Goal: Task Accomplishment & Management: Complete application form

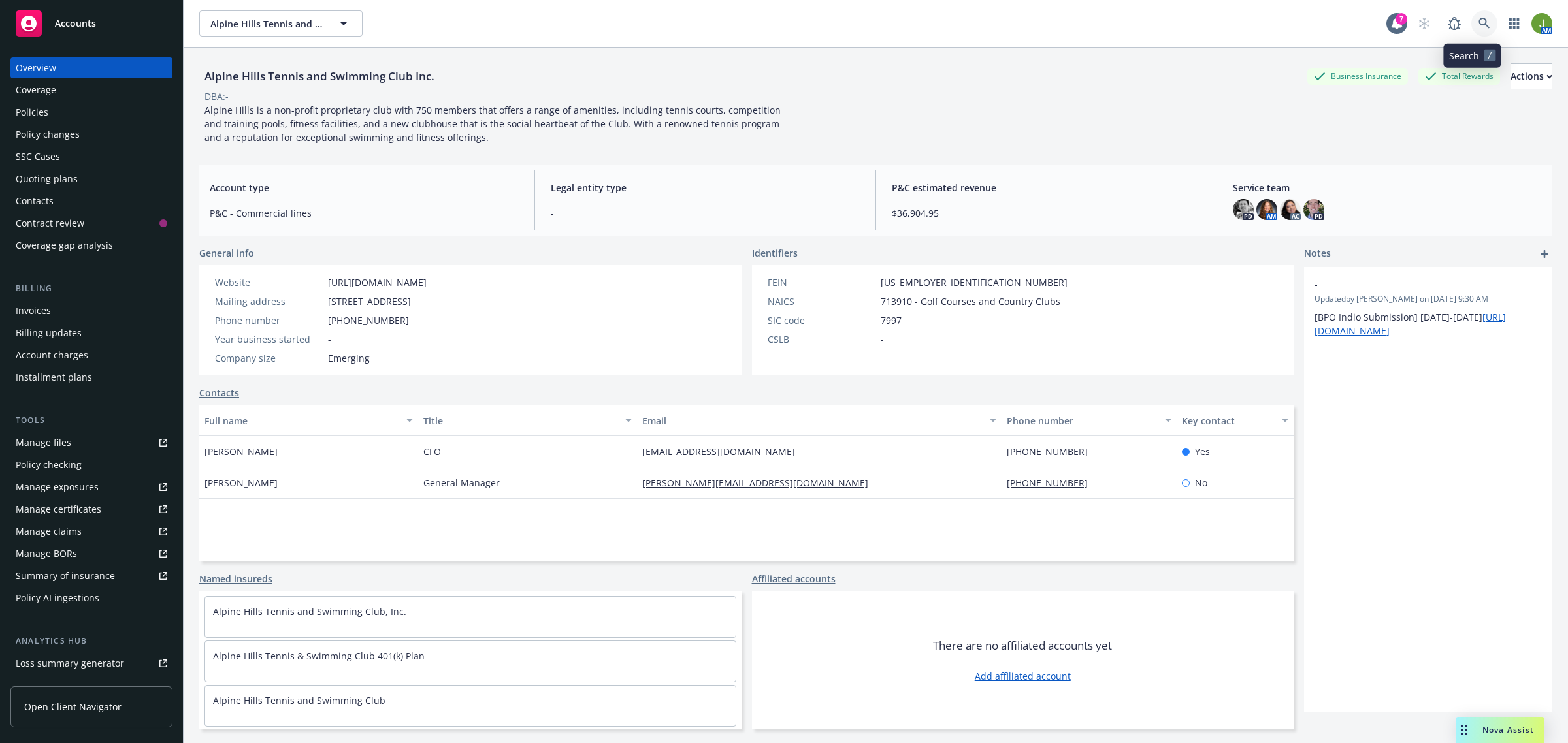
click at [1474, 30] on link at bounding box center [1485, 24] width 26 height 26
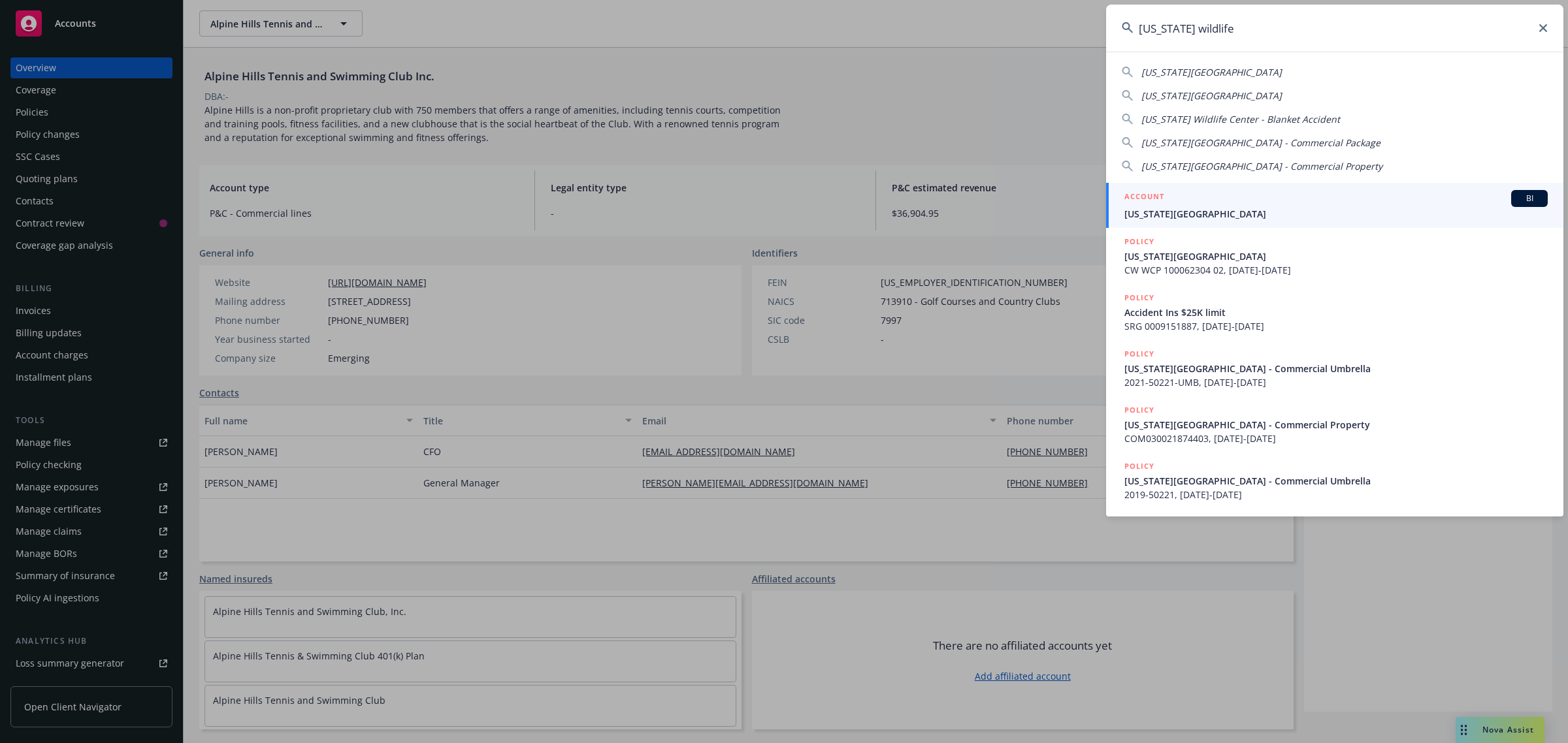
type input "california wildlife"
click at [1192, 214] on span "[US_STATE][GEOGRAPHIC_DATA]" at bounding box center [1336, 213] width 423 height 14
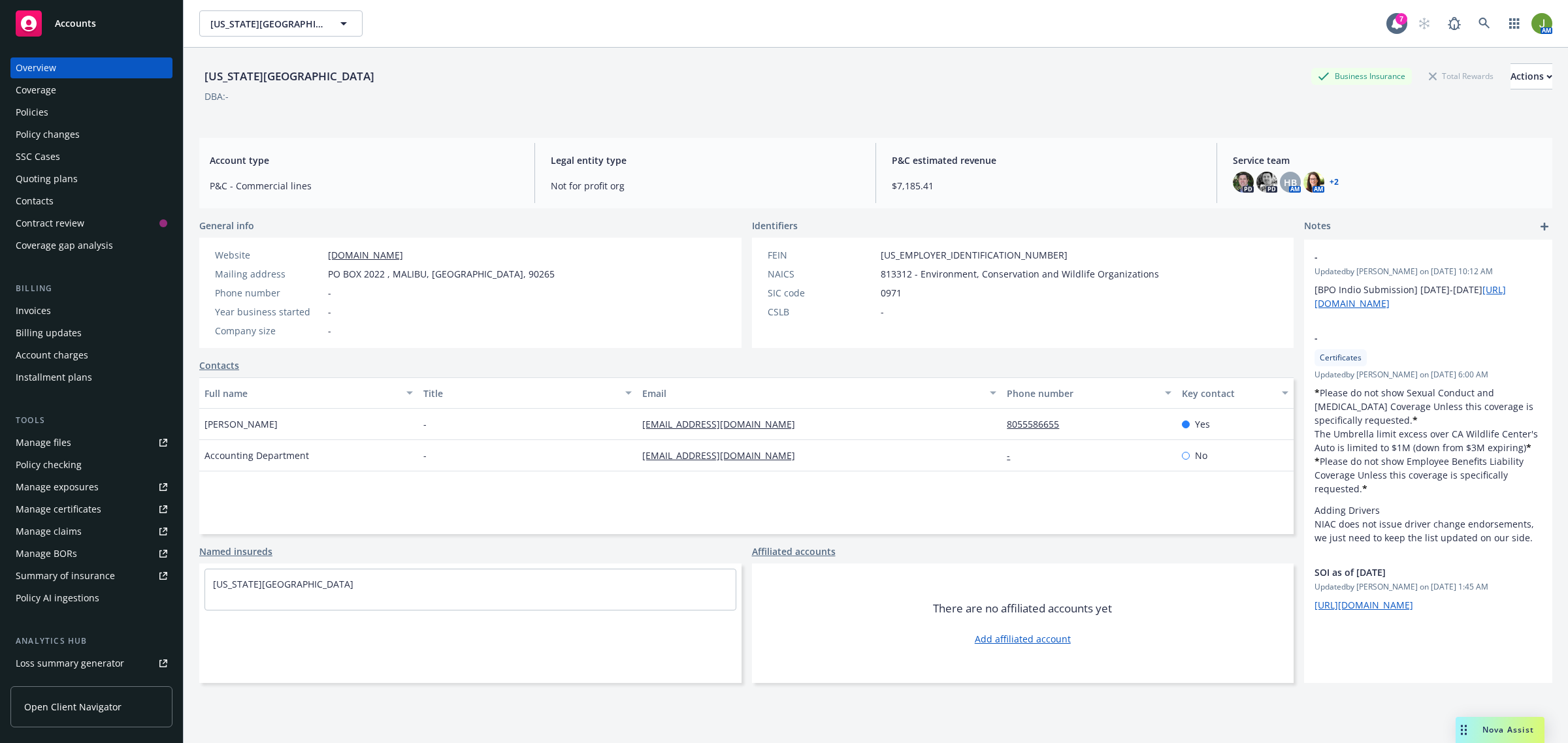
click at [53, 110] on div "Policies" at bounding box center [92, 112] width 151 height 21
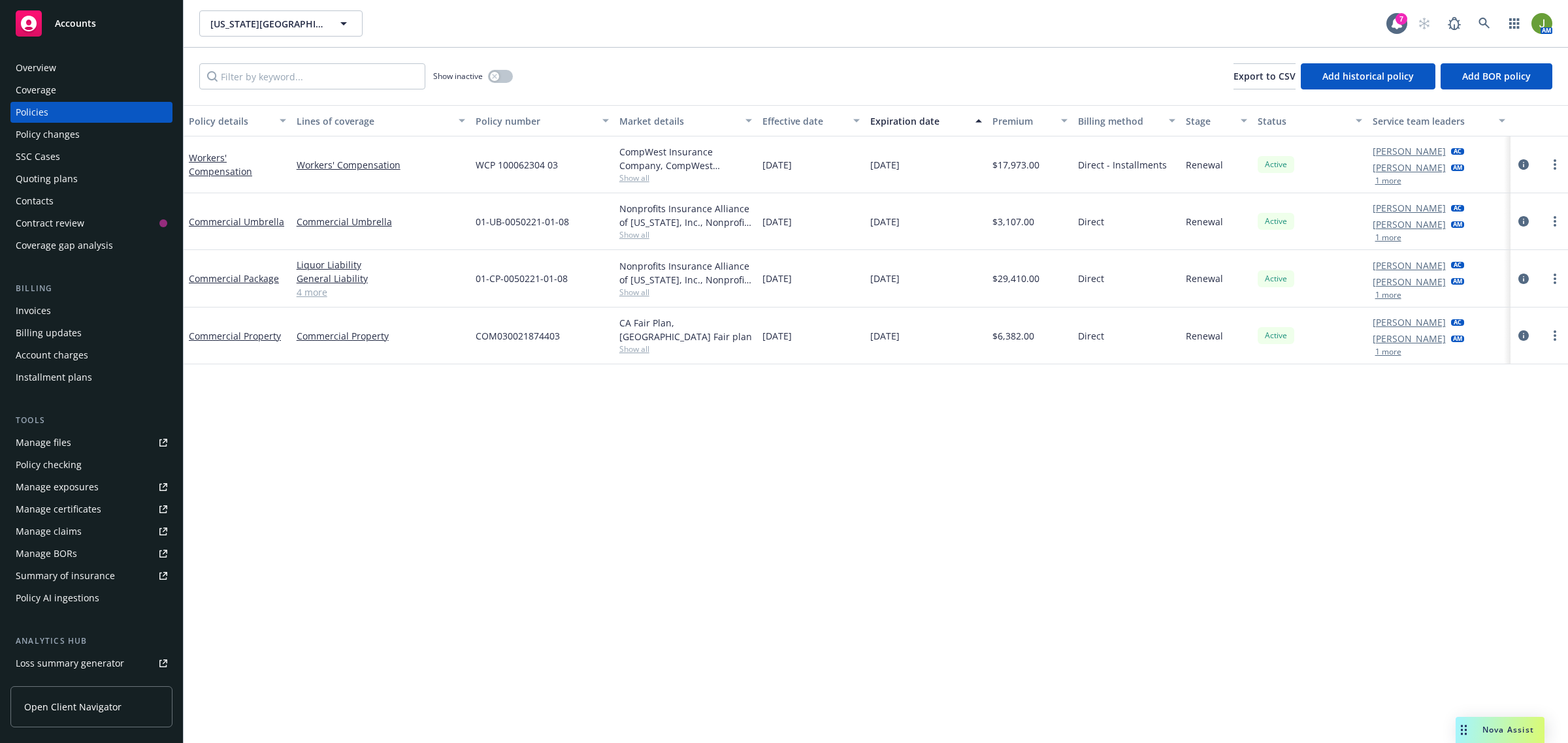
click at [47, 181] on div "Quoting plans" at bounding box center [47, 178] width 62 height 21
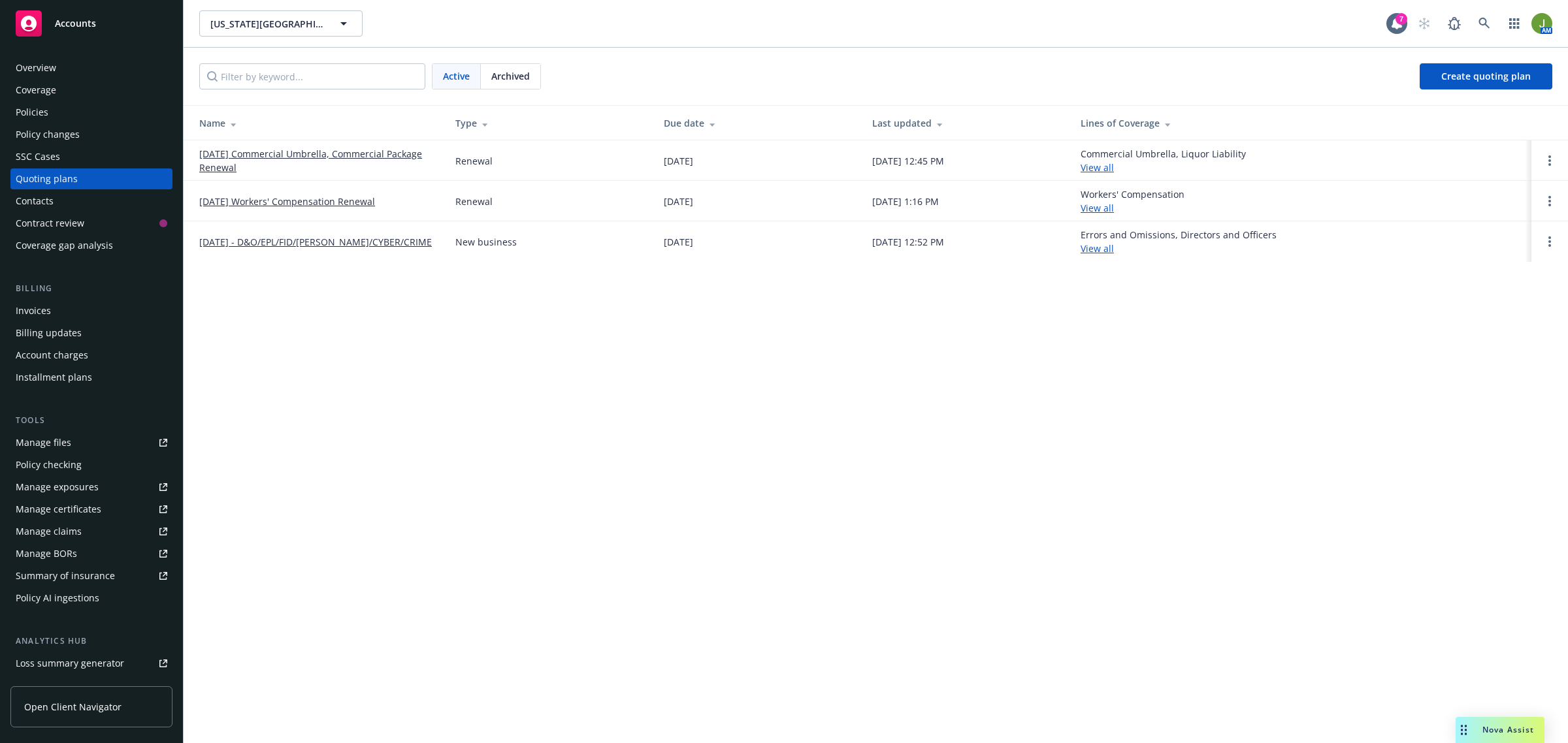
click at [269, 154] on link "01/26/26 Commercial Umbrella, Commercial Package Renewal" at bounding box center [316, 160] width 235 height 27
click at [328, 204] on link "[DATE] Workers' Compensation Renewal" at bounding box center [287, 201] width 176 height 14
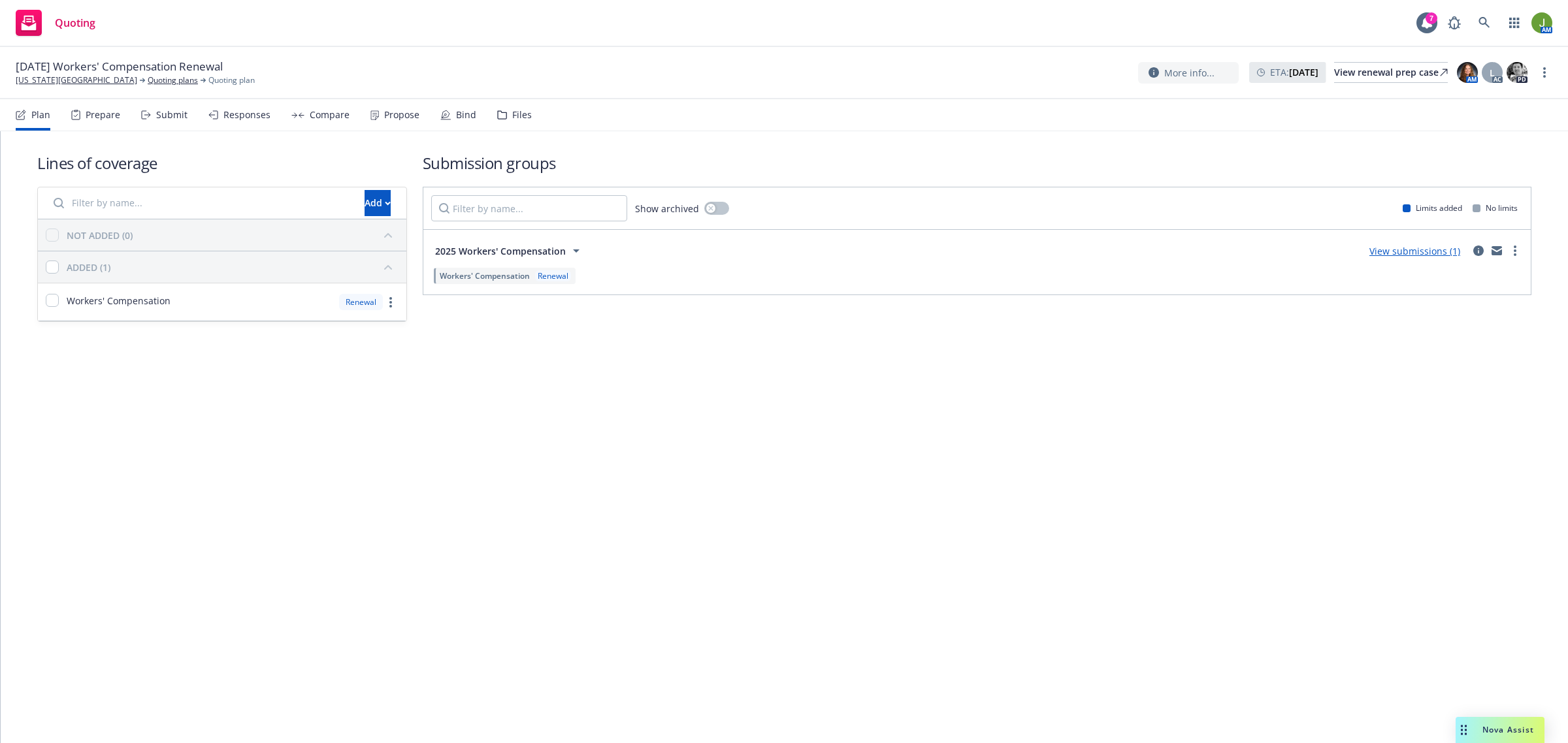
click at [1438, 248] on link "View submissions (1)" at bounding box center [1415, 250] width 91 height 12
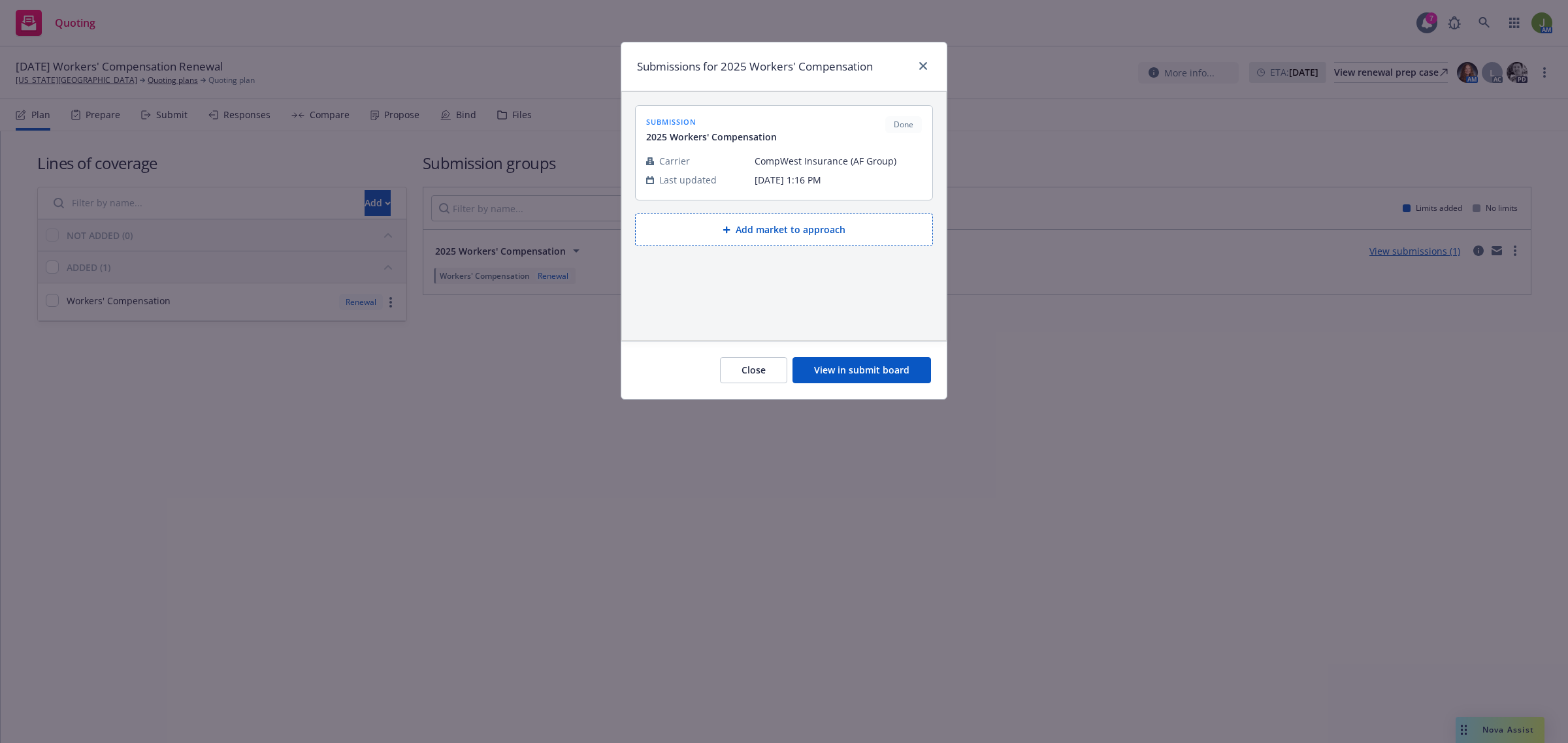
click at [889, 364] on button "View in submit board" at bounding box center [861, 370] width 139 height 26
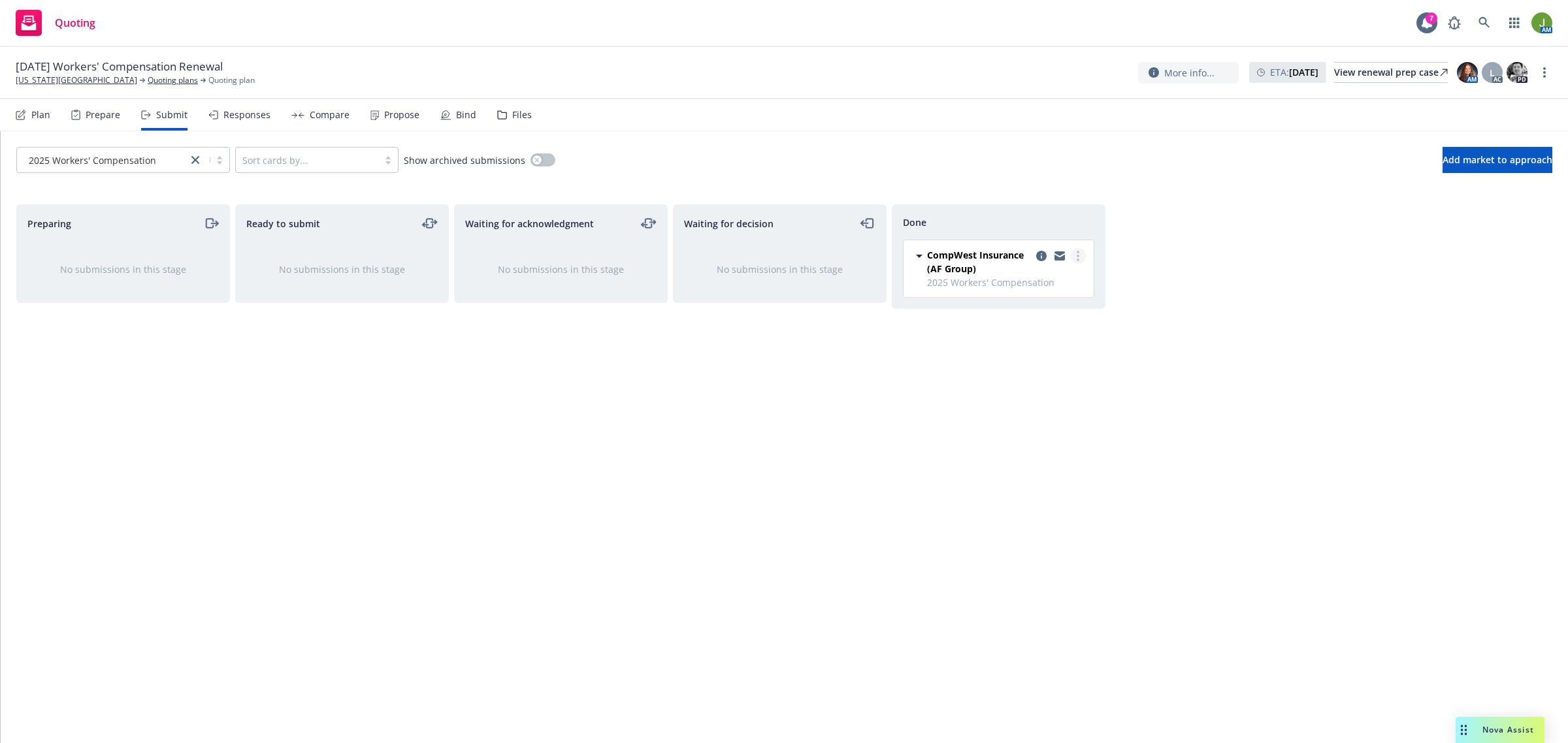
click at [1079, 253] on icon "more" at bounding box center [1078, 256] width 3 height 10
click at [1063, 305] on span "Add accepted decision" at bounding box center [1019, 309] width 130 height 12
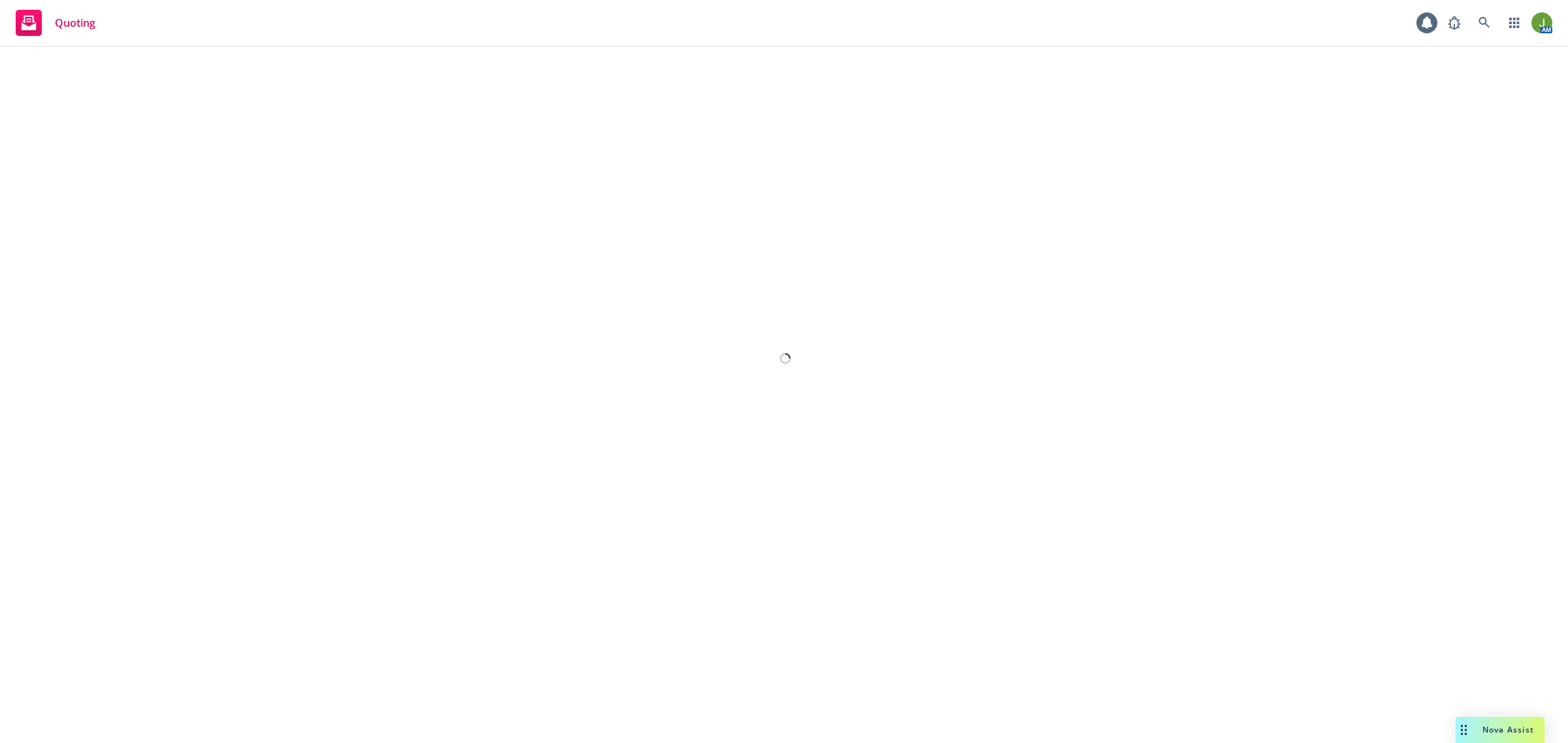
select select "12"
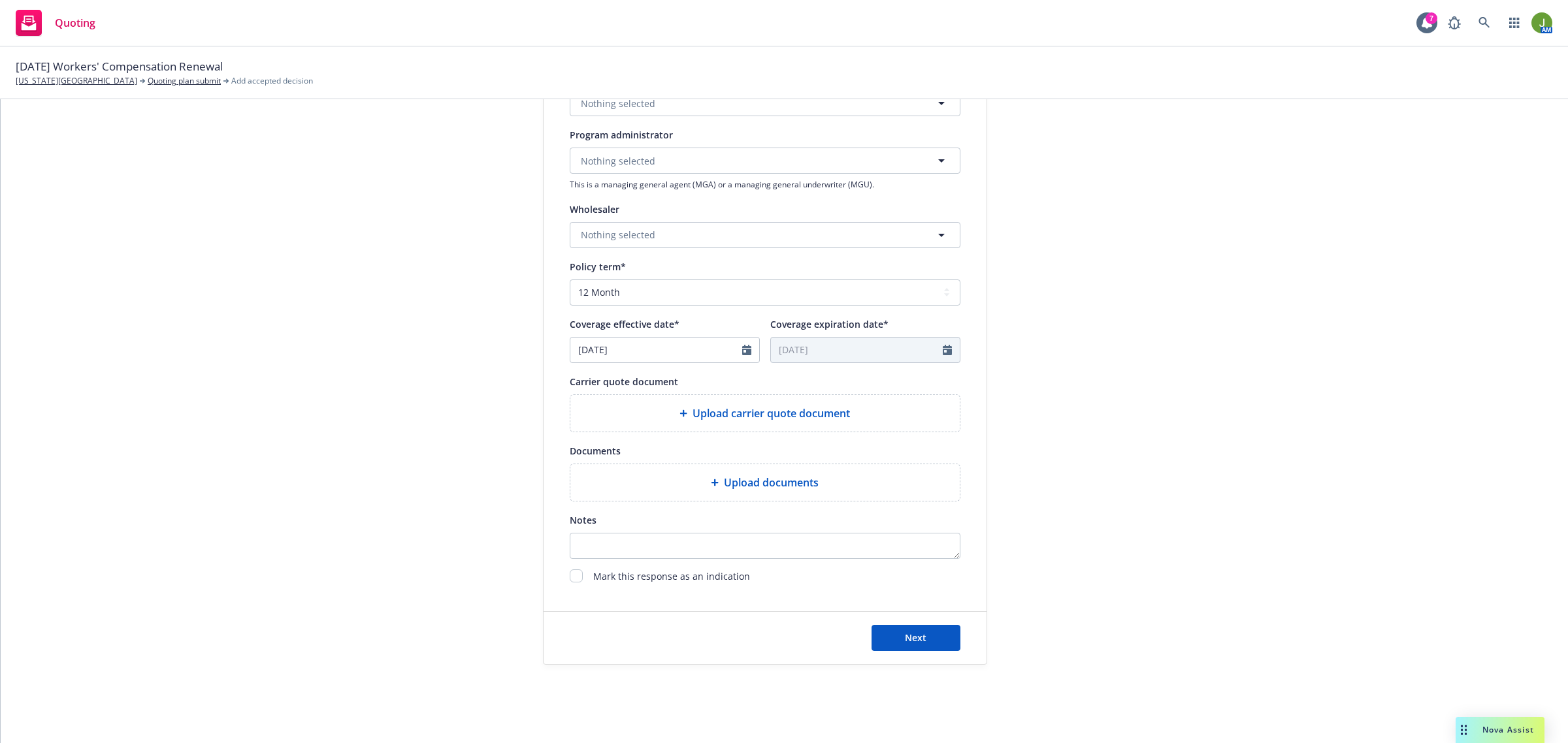
scroll to position [367, 0]
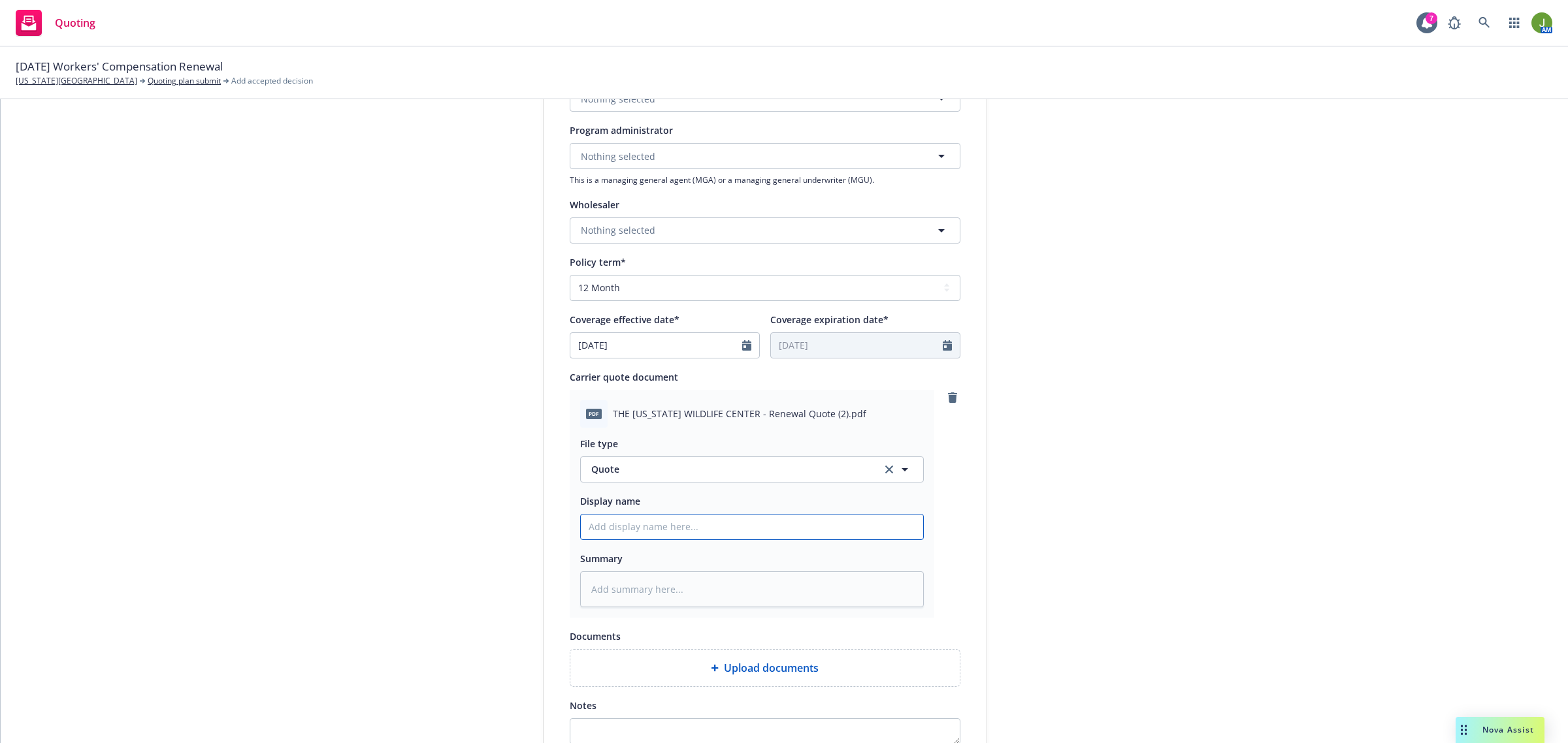
drag, startPoint x: 639, startPoint y: 531, endPoint x: 645, endPoint y: 531, distance: 6.0
click at [645, 531] on input "Display name" at bounding box center [752, 527] width 342 height 25
type textarea "x"
type input "2"
type textarea "x"
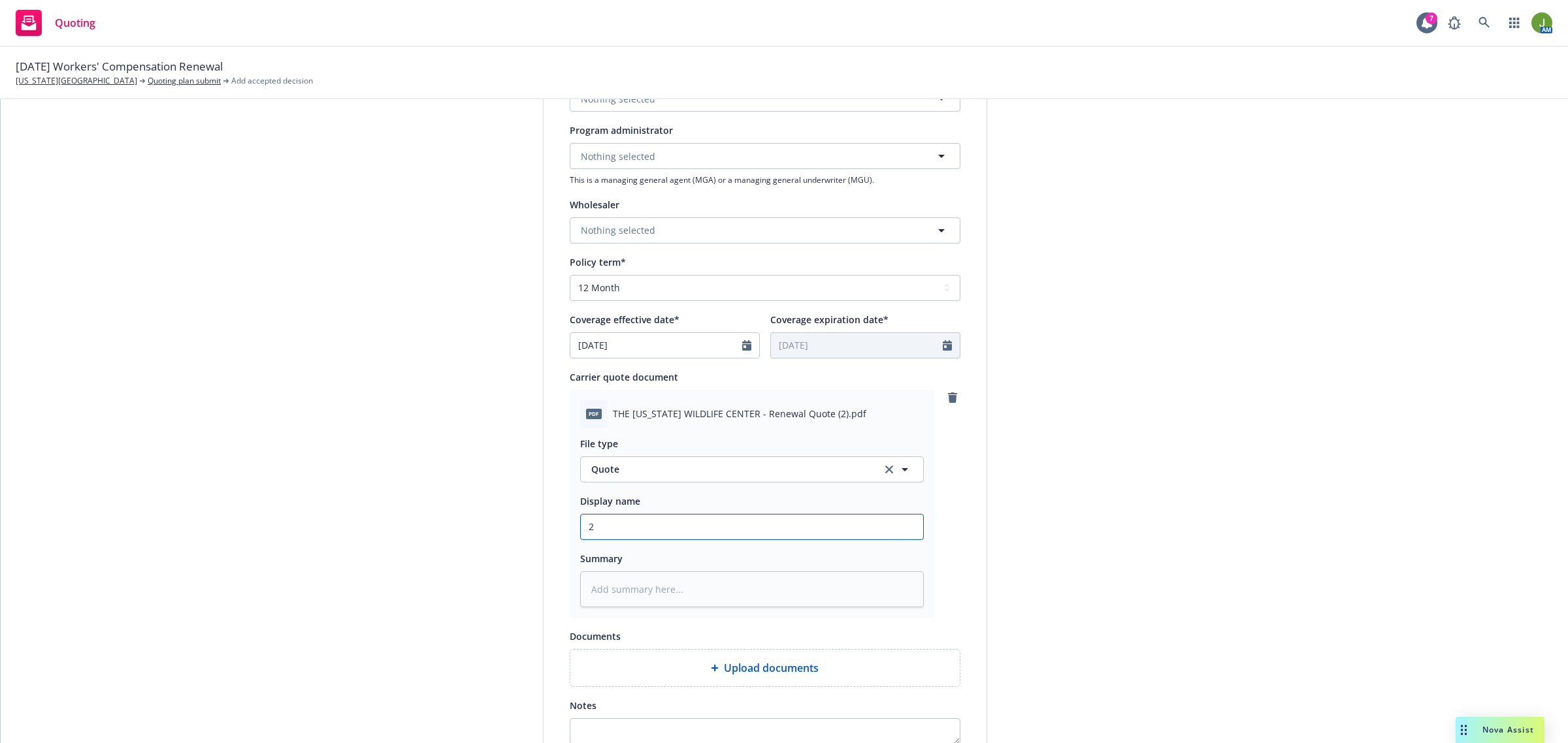
type input "25"
type textarea "x"
type input "25"
type textarea "x"
type input "25 W"
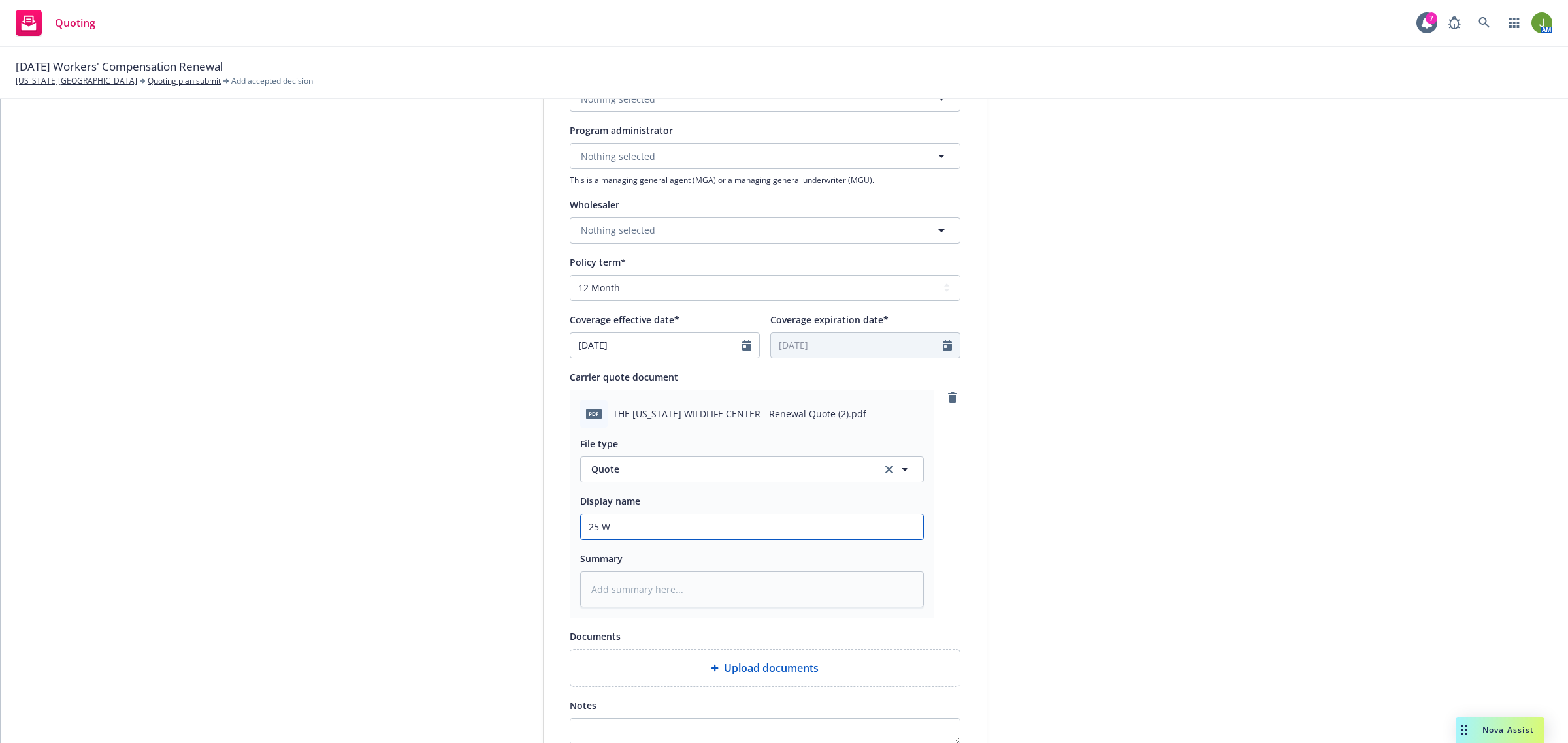
click at [647, 531] on input "25 W" at bounding box center [752, 527] width 342 height 25
click at [673, 520] on input "25 W" at bounding box center [752, 527] width 342 height 25
type textarea "x"
type input "25 W"
type textarea "x"
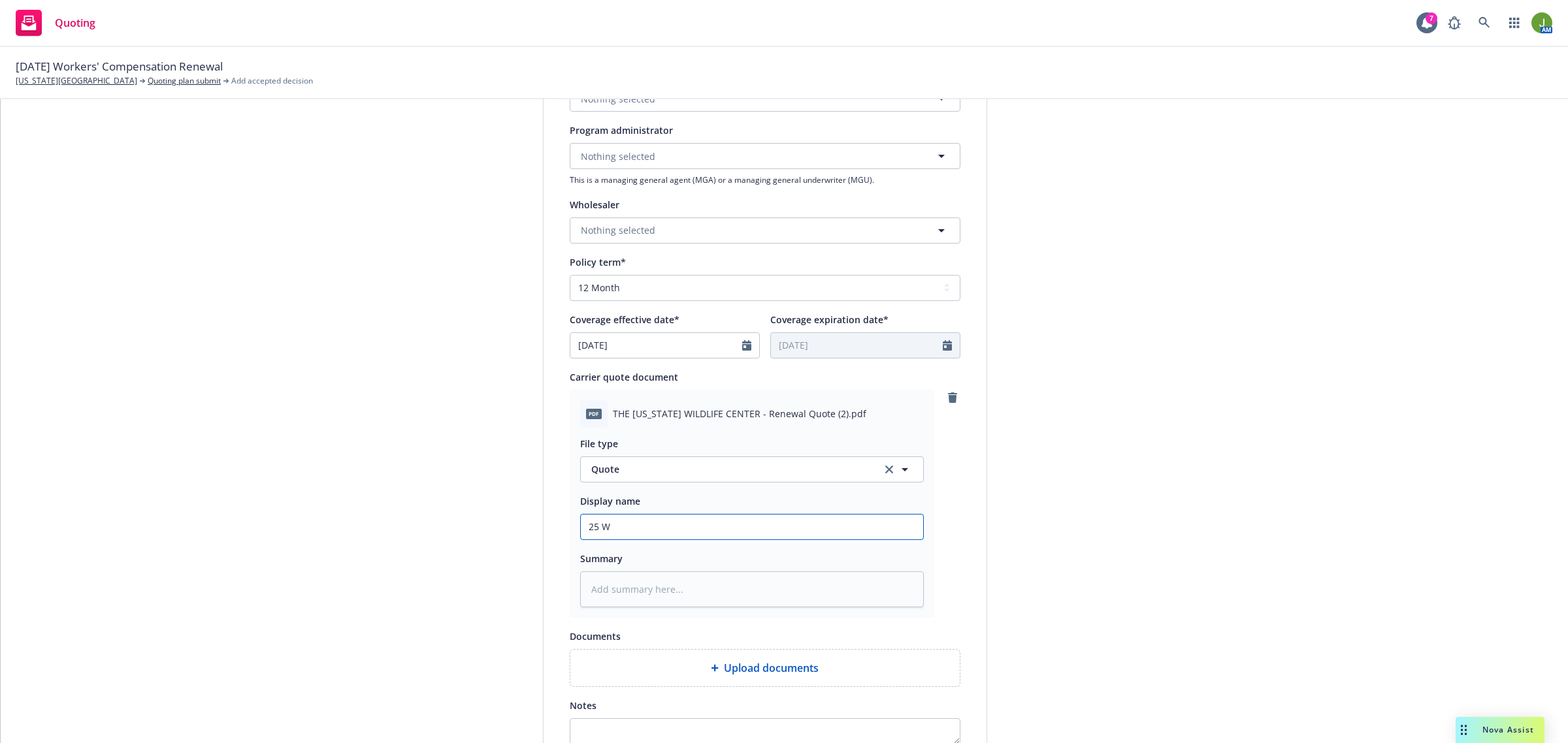
type input "25 W -"
type textarea "x"
type input "25 W -"
type textarea "x"
type input "25 W -"
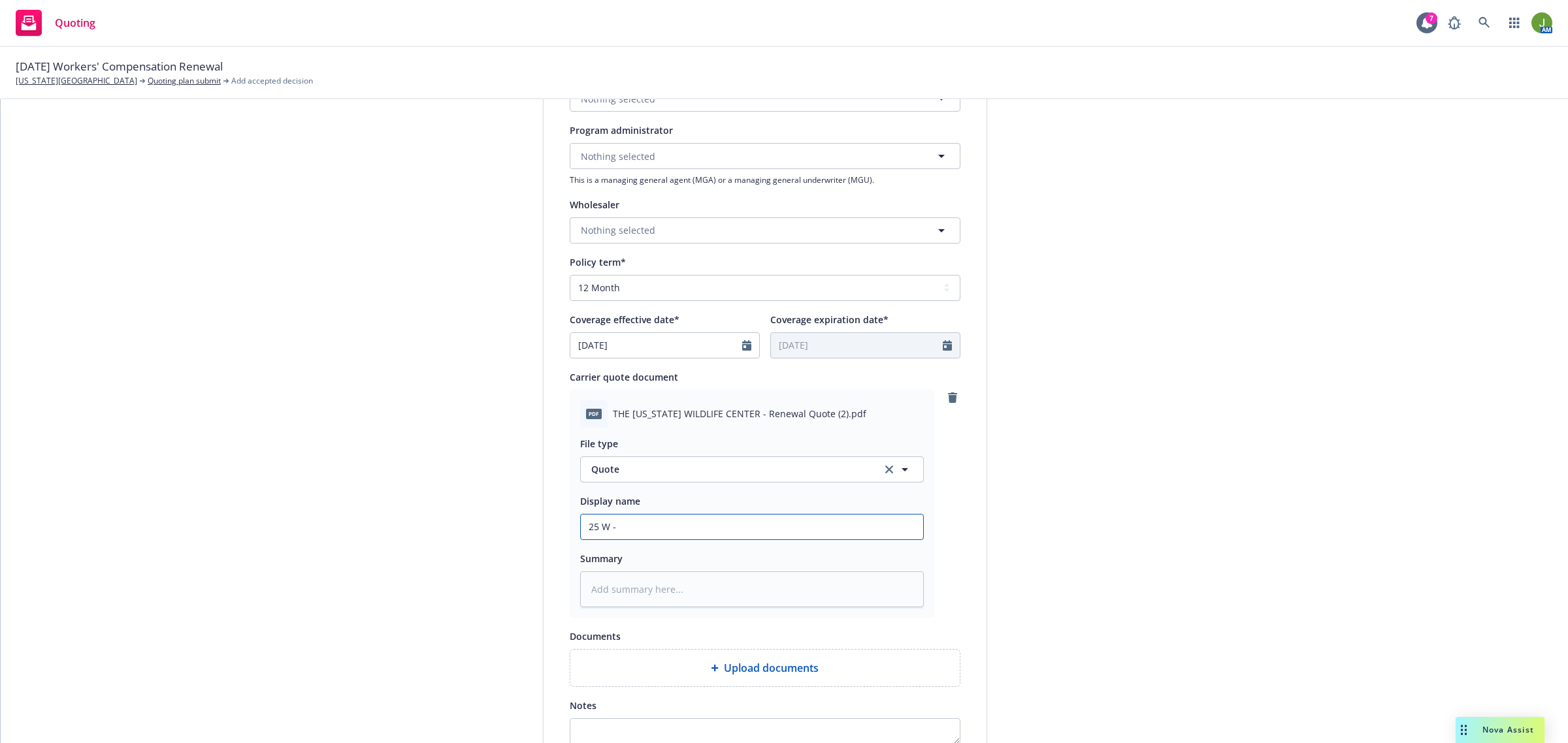
type textarea "x"
type input "25 W"
type textarea "x"
type input "25 W"
type textarea "x"
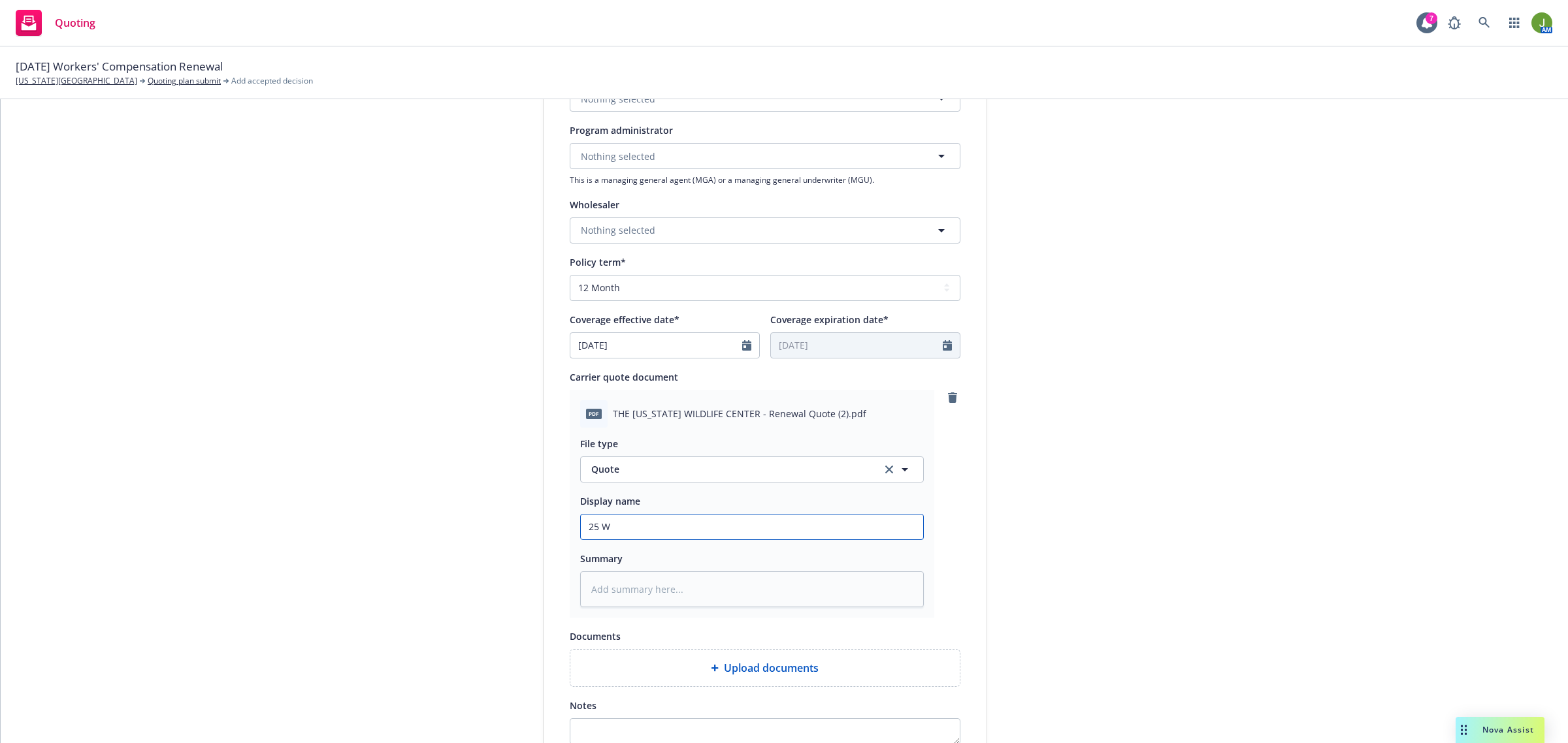
type input "25 WC"
type textarea "x"
type input "25 WC"
type textarea "x"
type input "25 WC Q"
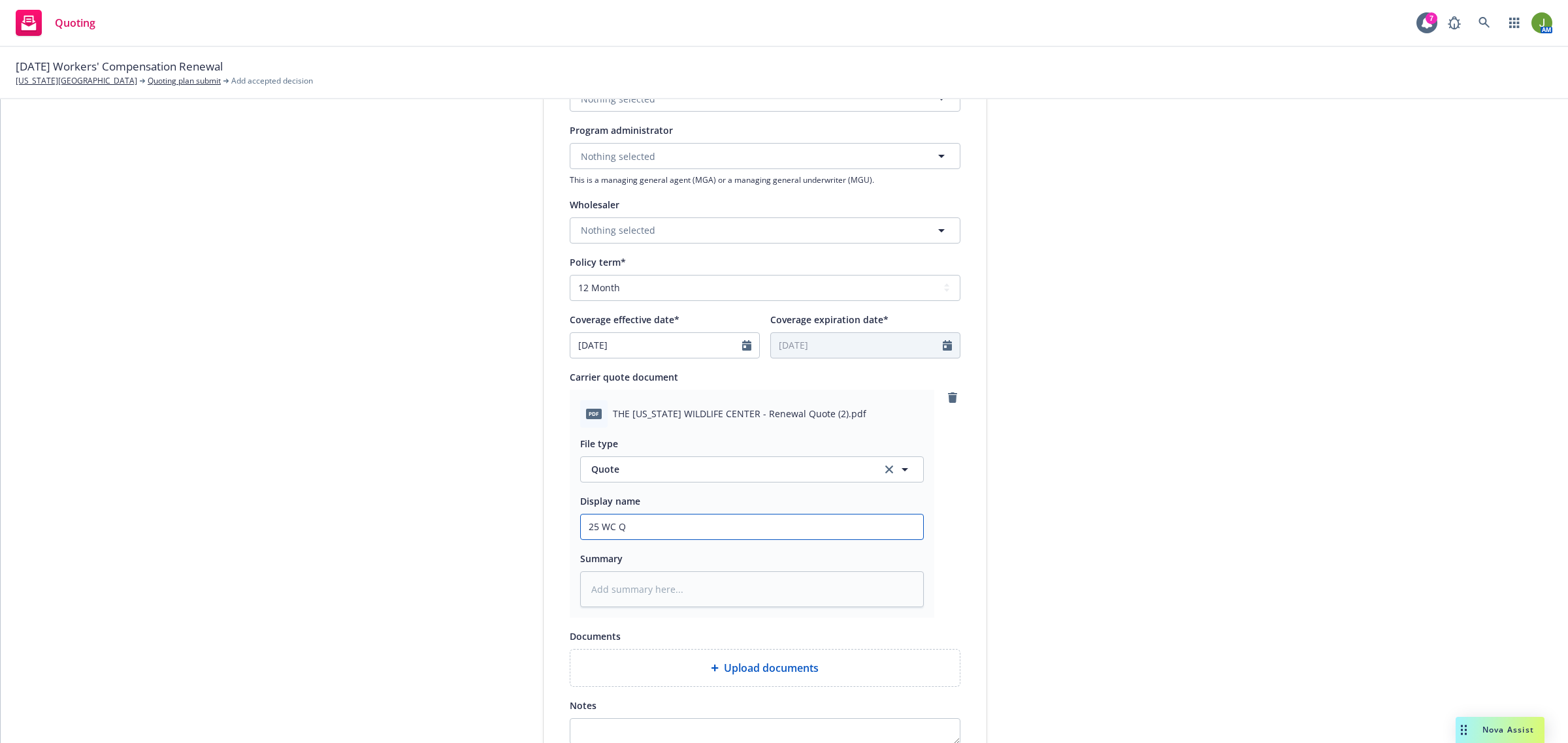
type textarea "x"
type input "25 WC Quo"
type textarea "x"
type input "25 WC Quot"
type textarea "x"
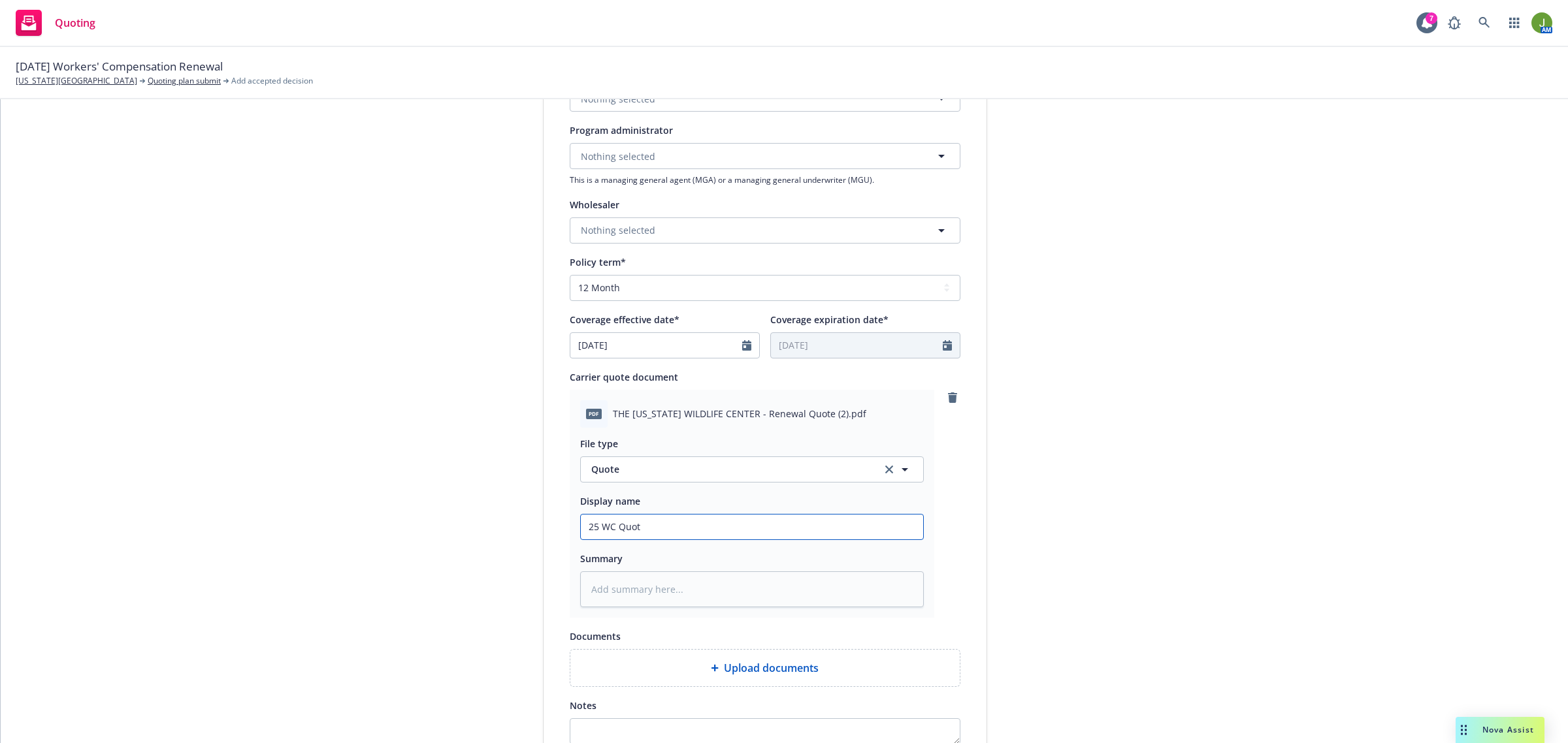
type input "25 WC Quote"
type textarea "x"
type input "25 WC Quote"
type textarea "x"
type input "25 WC Quote -"
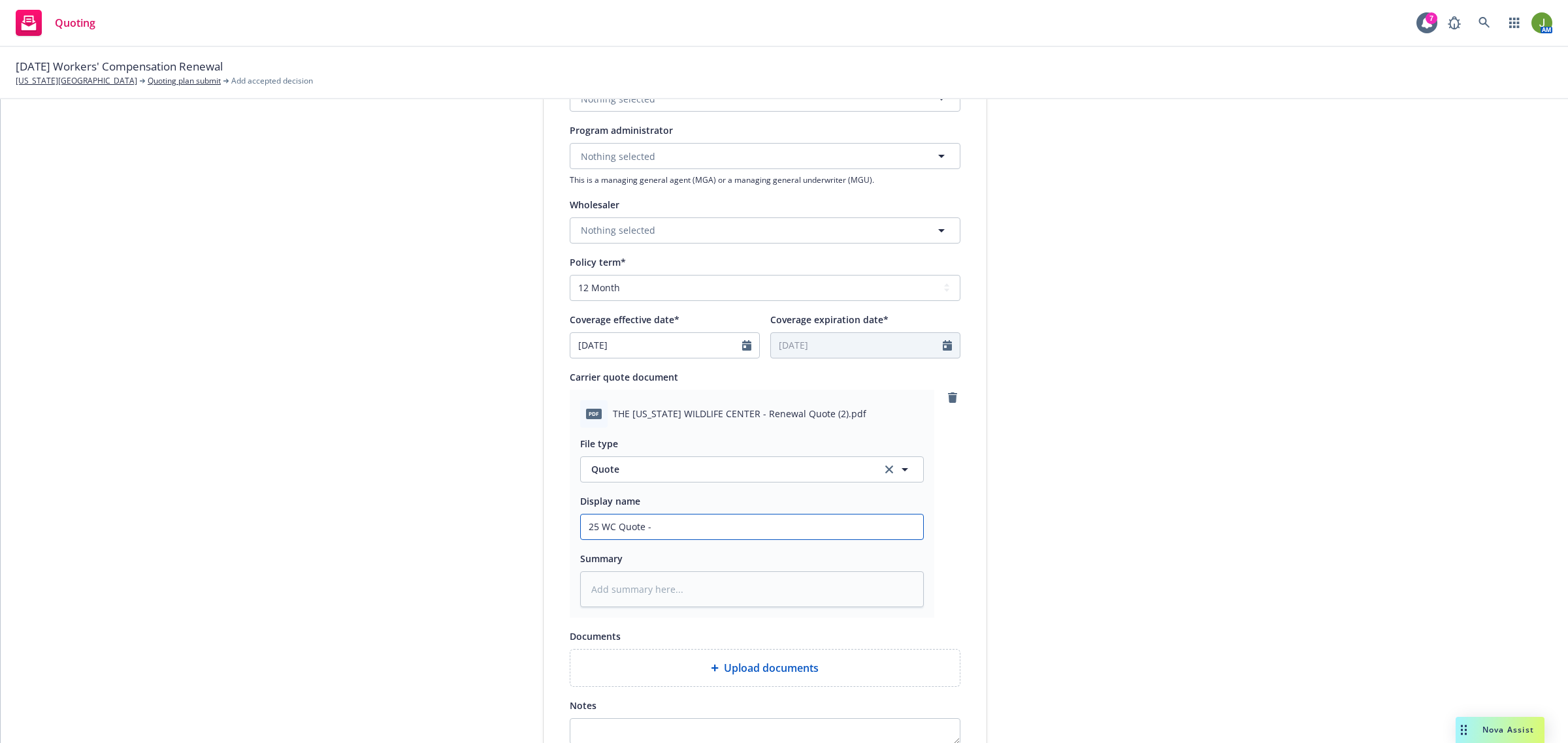
type textarea "x"
type input "25 WC Quote -"
type textarea "x"
type input "25 WC Quote - R"
type textarea "x"
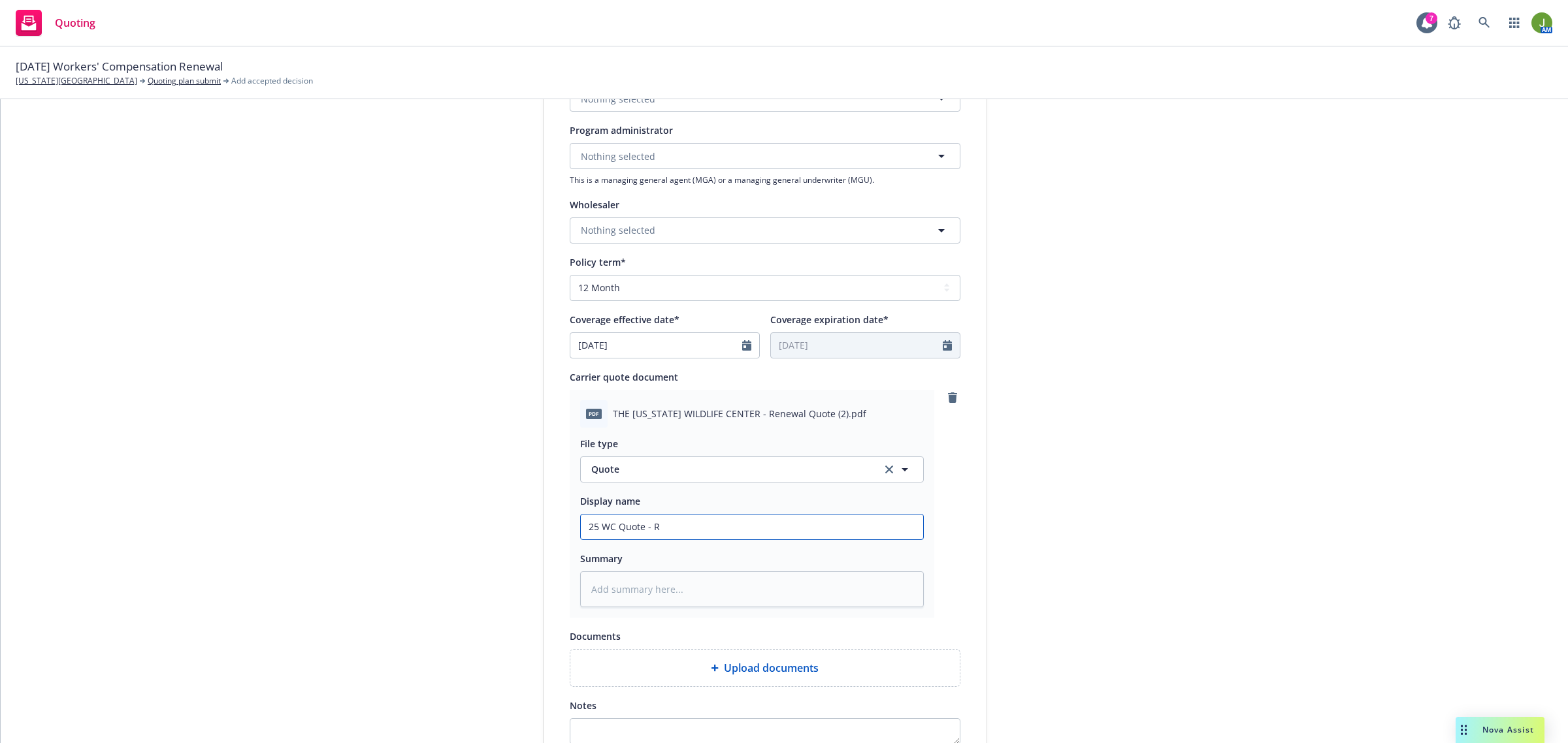
type input "25 WC Quote - RE"
type textarea "x"
type input "25 WC Quote - REV"
type textarea "x"
type input "25 WC Quote - REVI"
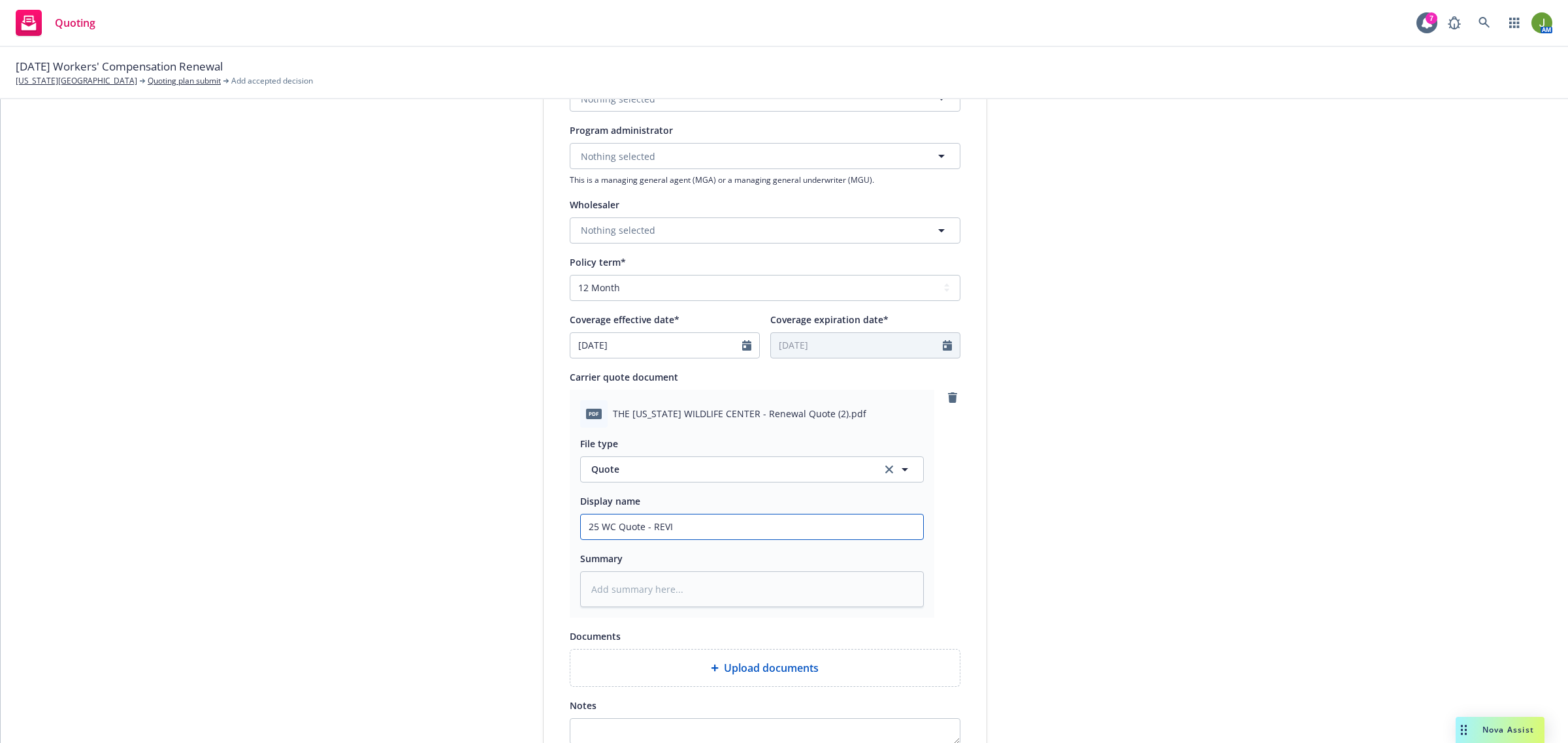
type textarea "x"
type input "25 WC Quote - [PERSON_NAME]"
type textarea "x"
type input "25 WC Quote - REVISE"
type textarea "x"
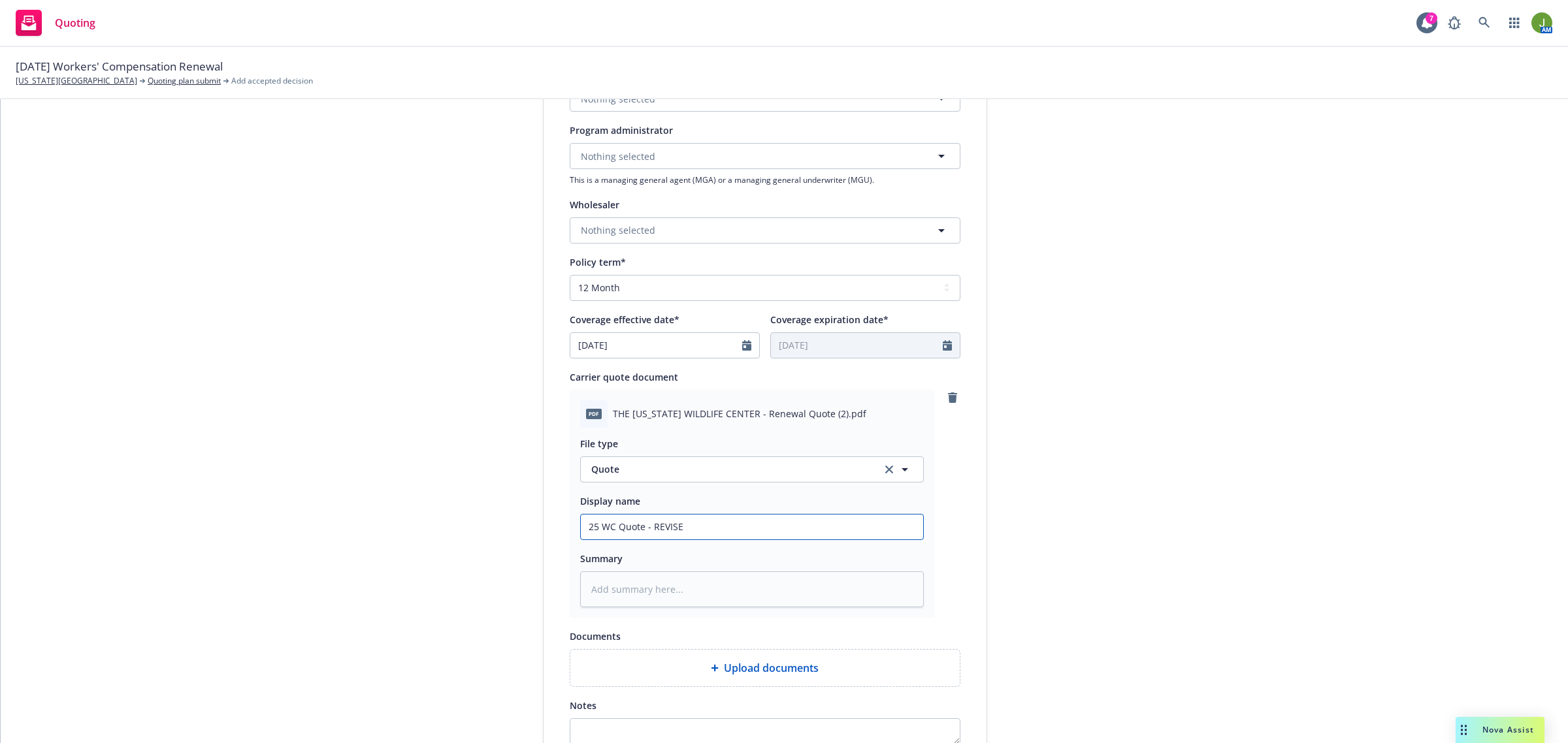
type input "25 WC Quote - REVISED"
type textarea "x"
type input "25 WC Quote - REVISED"
type textarea "x"
type input "25 WC Quote - REVISED ("
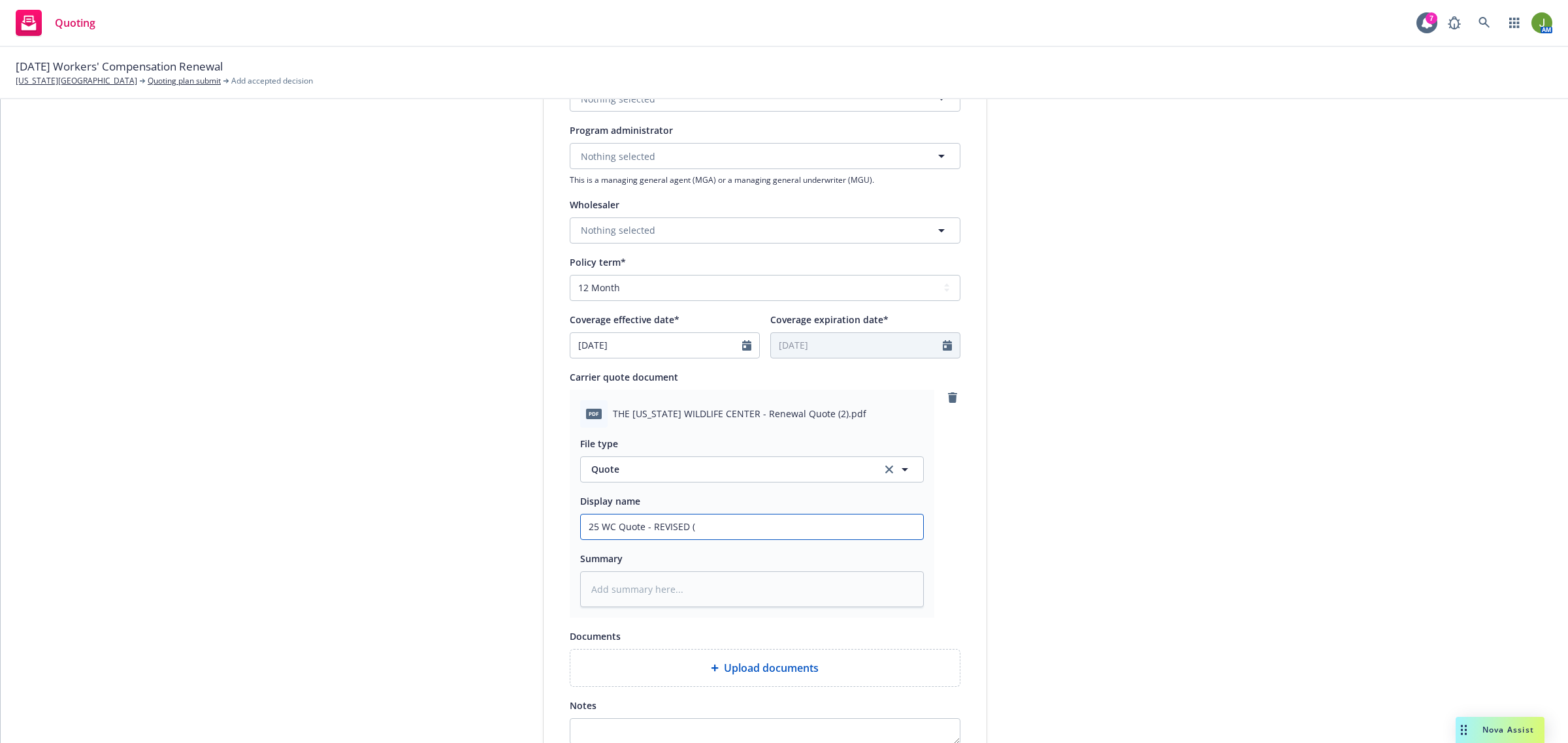
type textarea "x"
type input "25 WC Quote - REVISED (a"
type textarea "x"
type input "25 WC Quote - REVISED (ad"
type textarea "x"
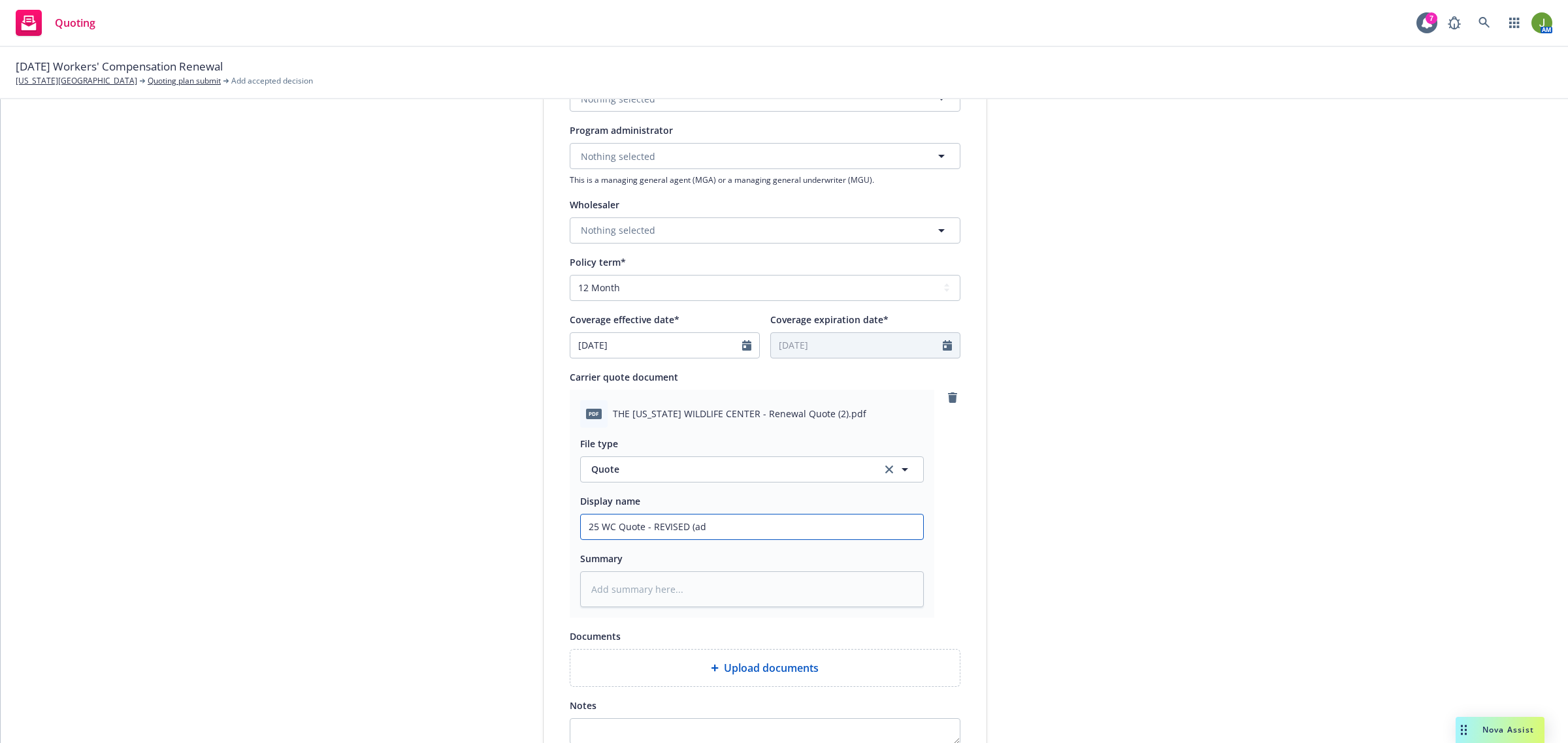
type input "25 WC Quote - REVISED (add"
type textarea "x"
type input "25 WC Quote - REVISED (addl"
type textarea "x"
type input "25 WC Quote - REVISED (addl"
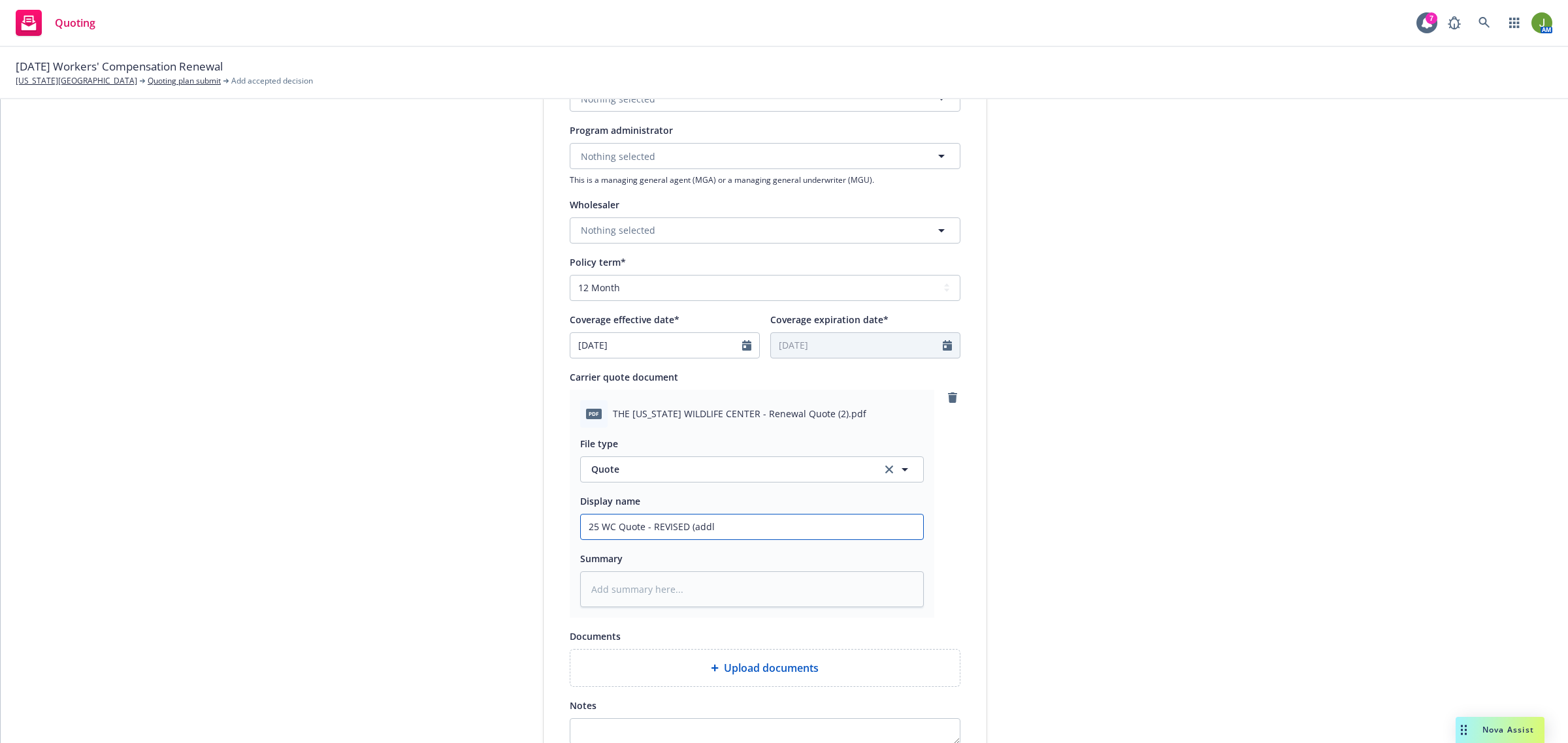
type textarea "x"
type input "25 WC Quote - REVISED (addl C"
type textarea "x"
type input "25 WC Quote - REVISED (addl c"
type textarea "x"
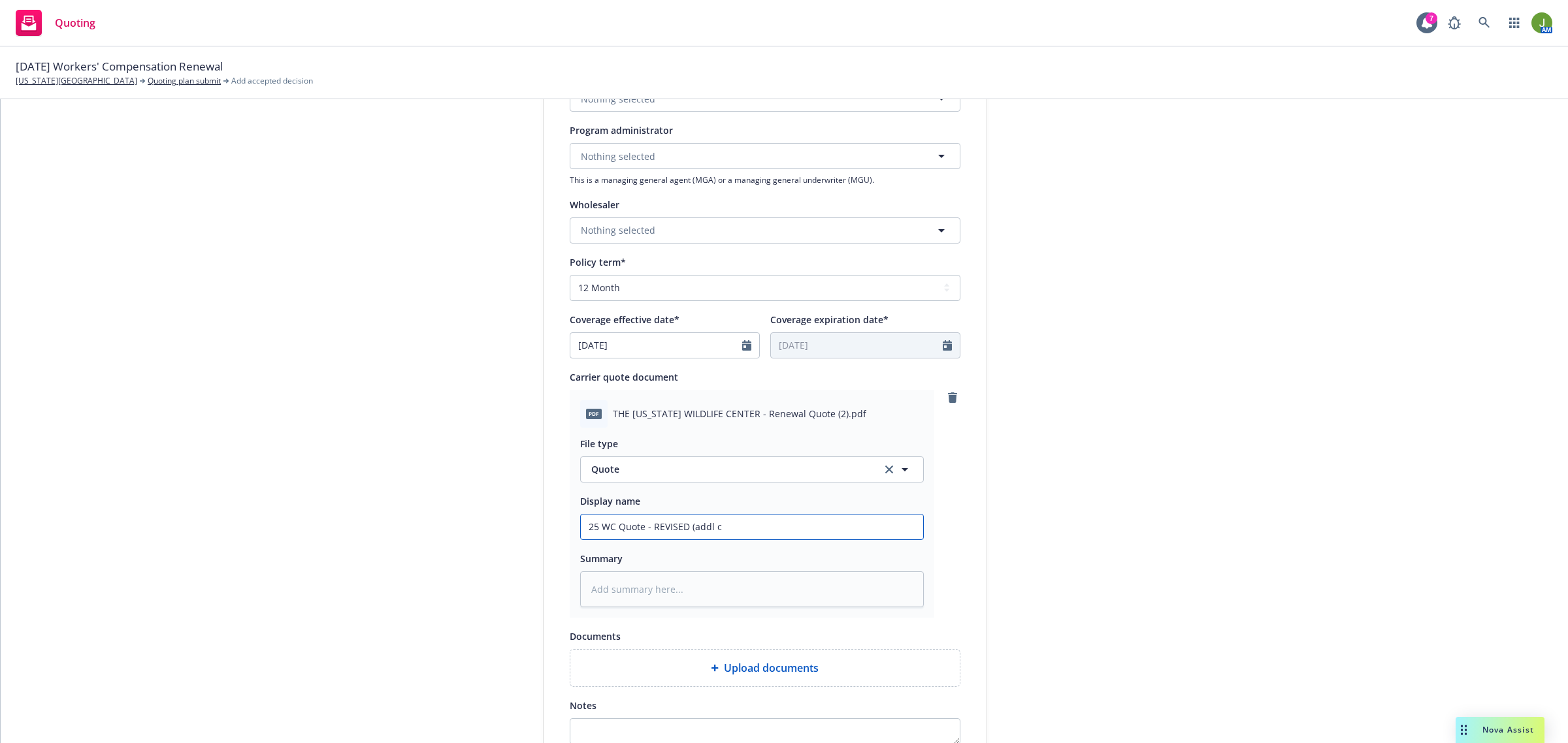
type input "25 WC Quote - REVISED (addl cr"
type textarea "x"
type input "25 WC Quote - REVISED (addl cre"
type textarea "x"
type input "25 WC Quote - REVISED (addl cred"
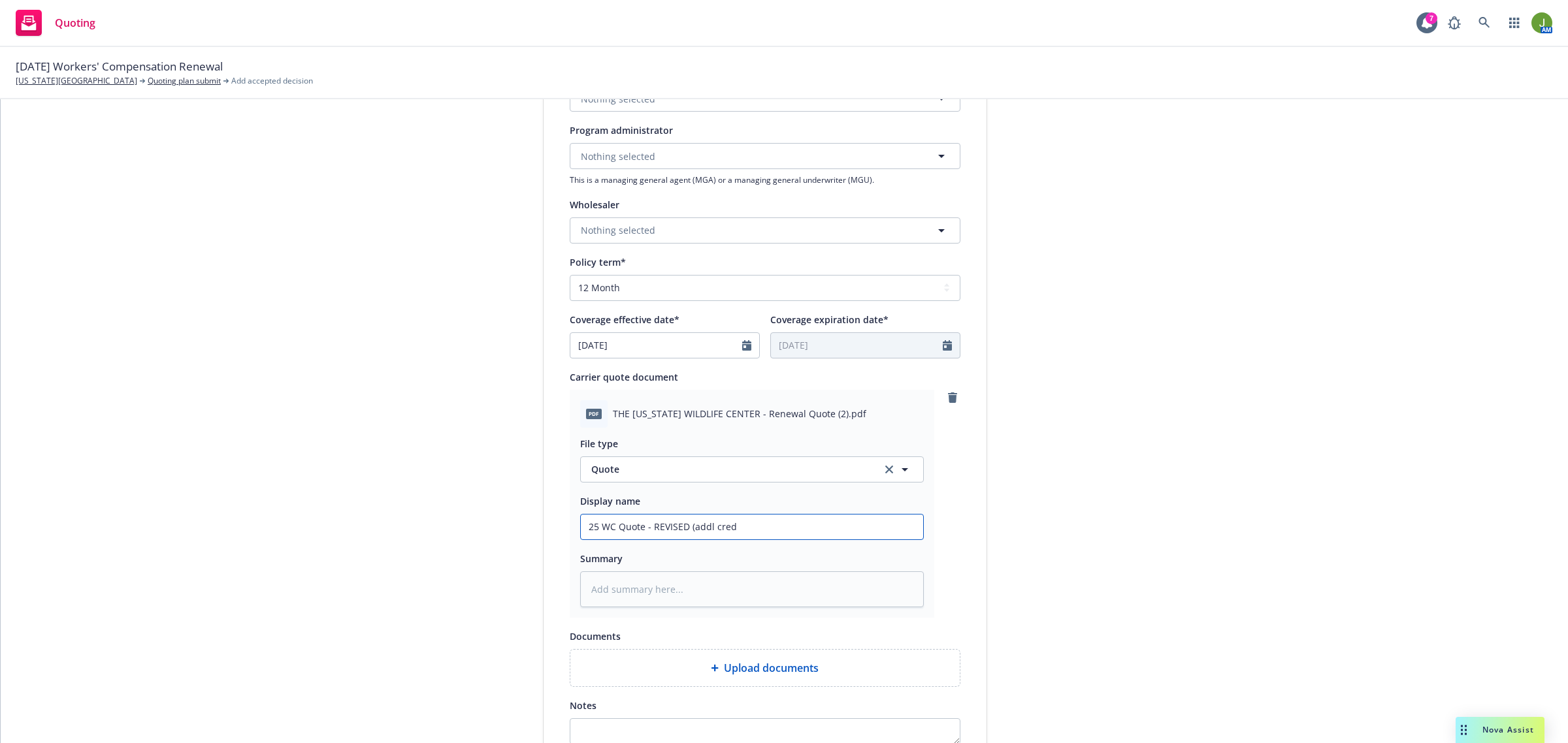
type textarea "x"
type input "25 WC Quote - REVISED (addl credit"
type textarea "x"
type input "25 WC Quote - REVISED (addl credit)"
type textarea "x"
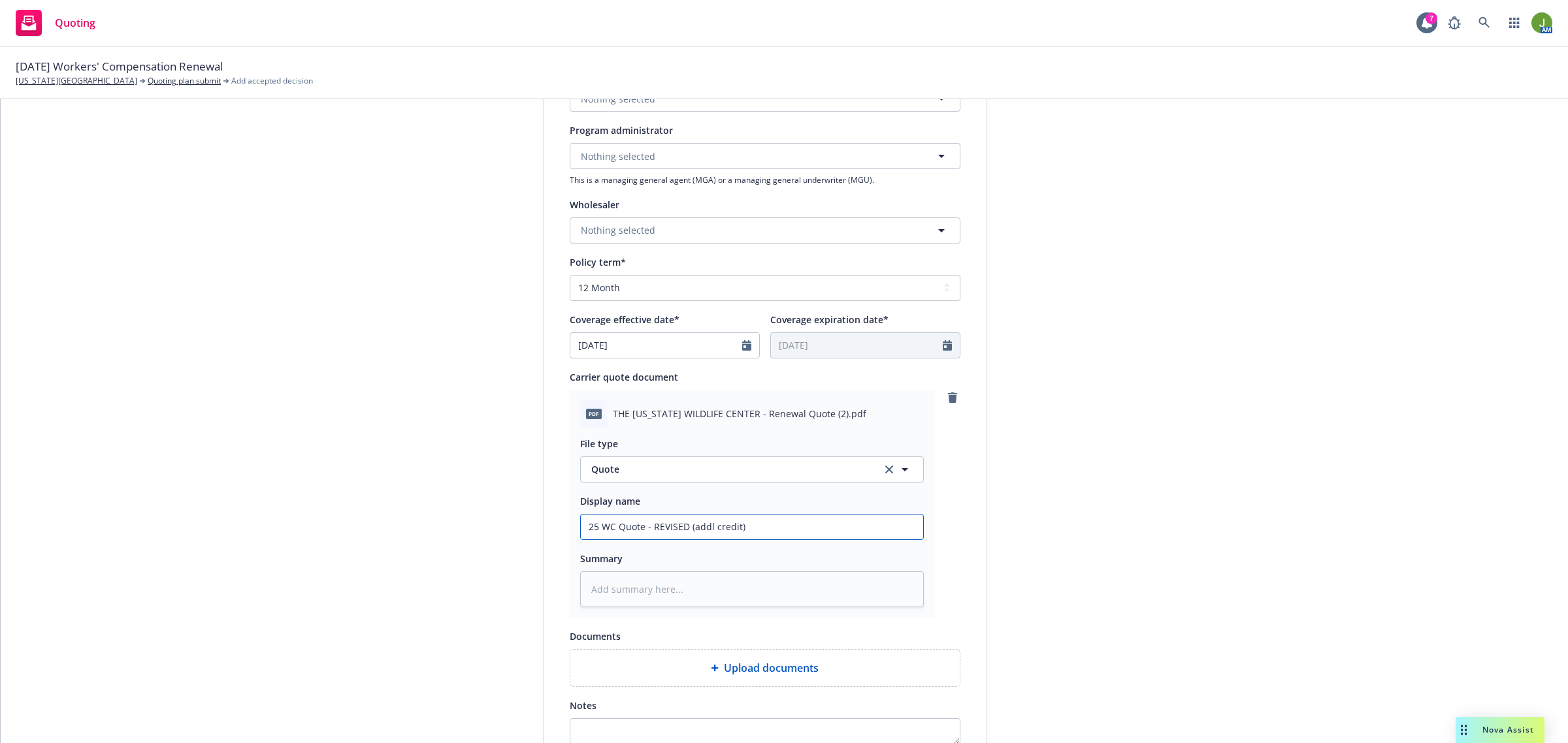
type input "25 WC Quote - REVISED (addl credit"
type textarea "x"
type input "25 WC Quote - REVISED (addl credits"
type textarea "x"
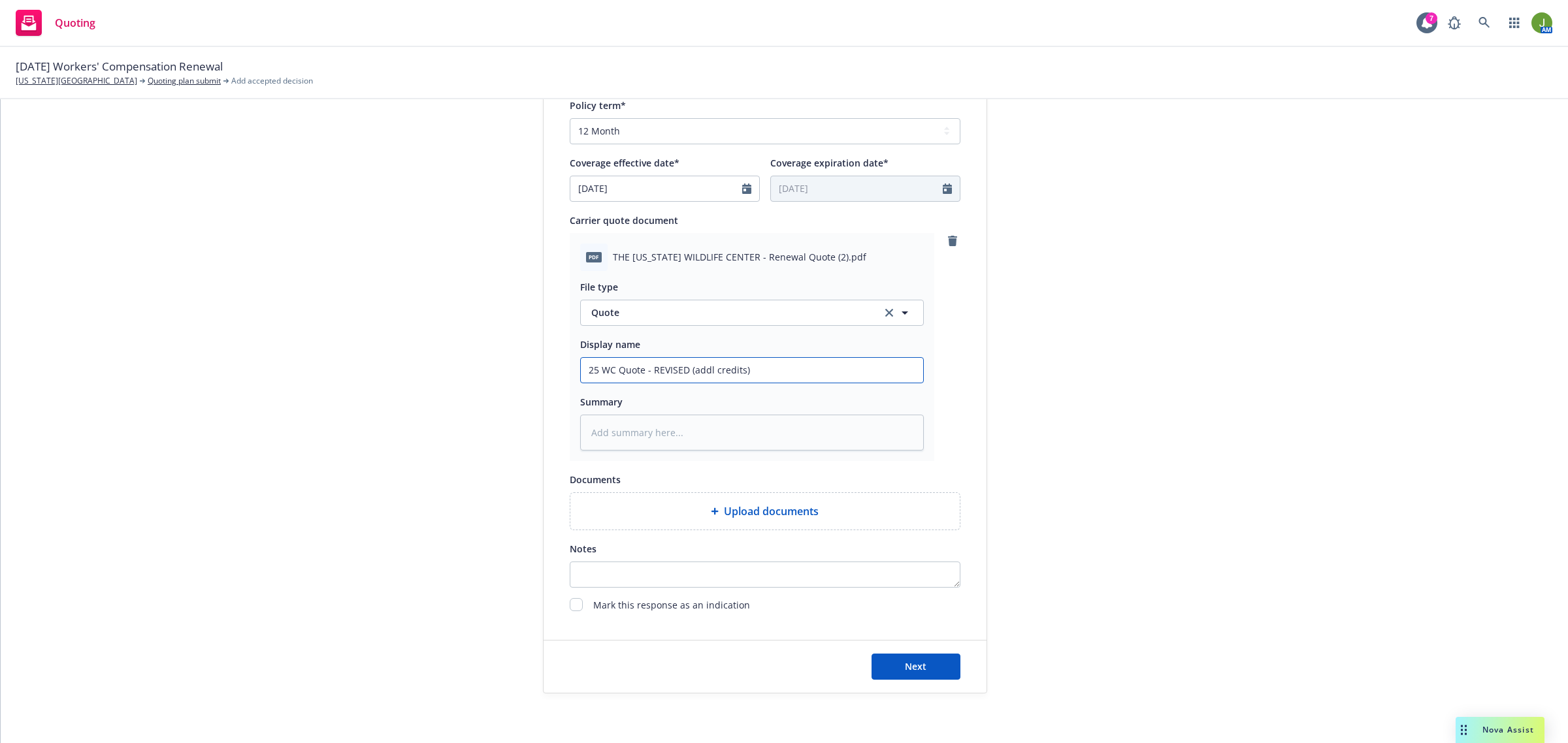
scroll to position [557, 0]
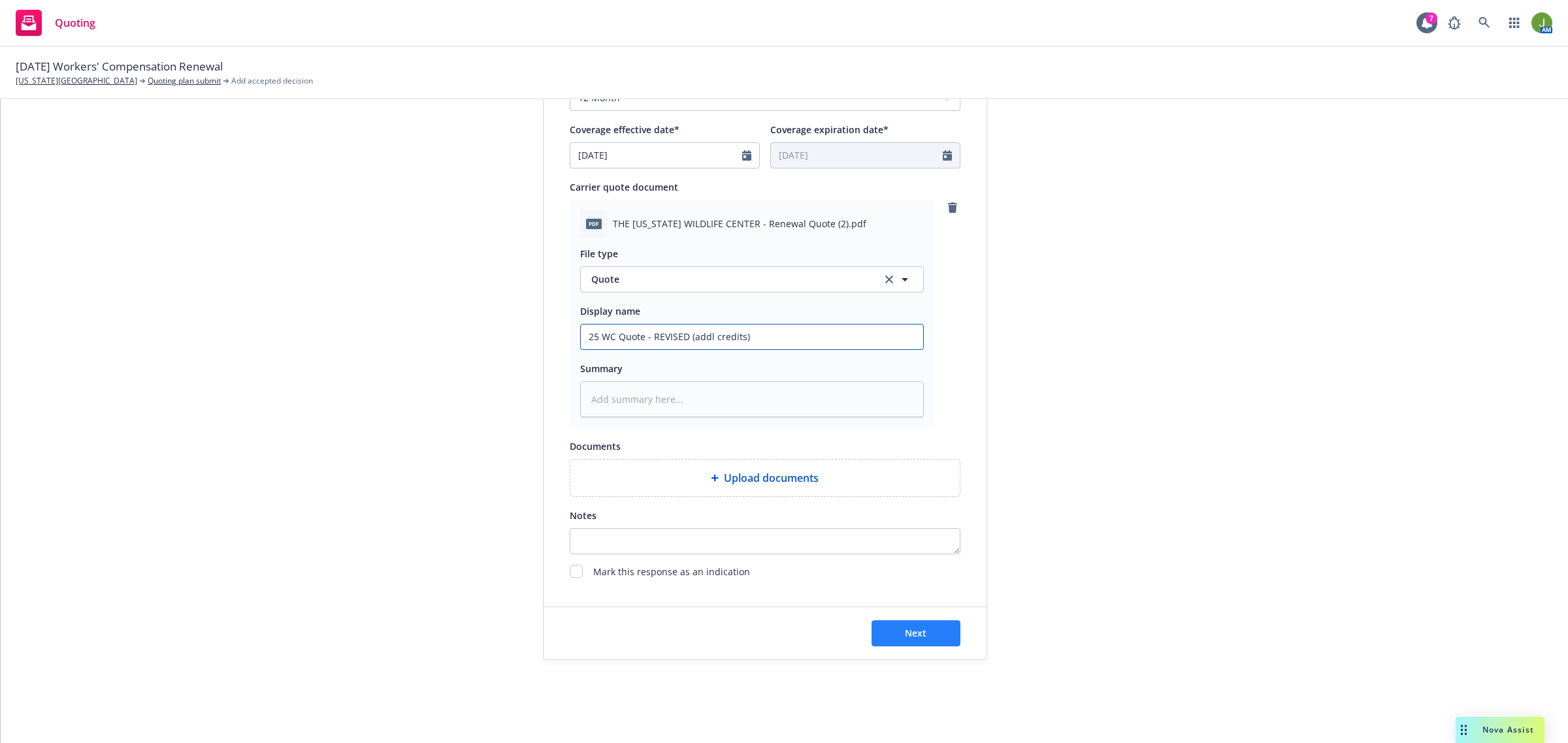
type input "25 WC Quote - REVISED (addl credits)"
click at [923, 635] on button "Next" at bounding box center [916, 633] width 89 height 26
type textarea "x"
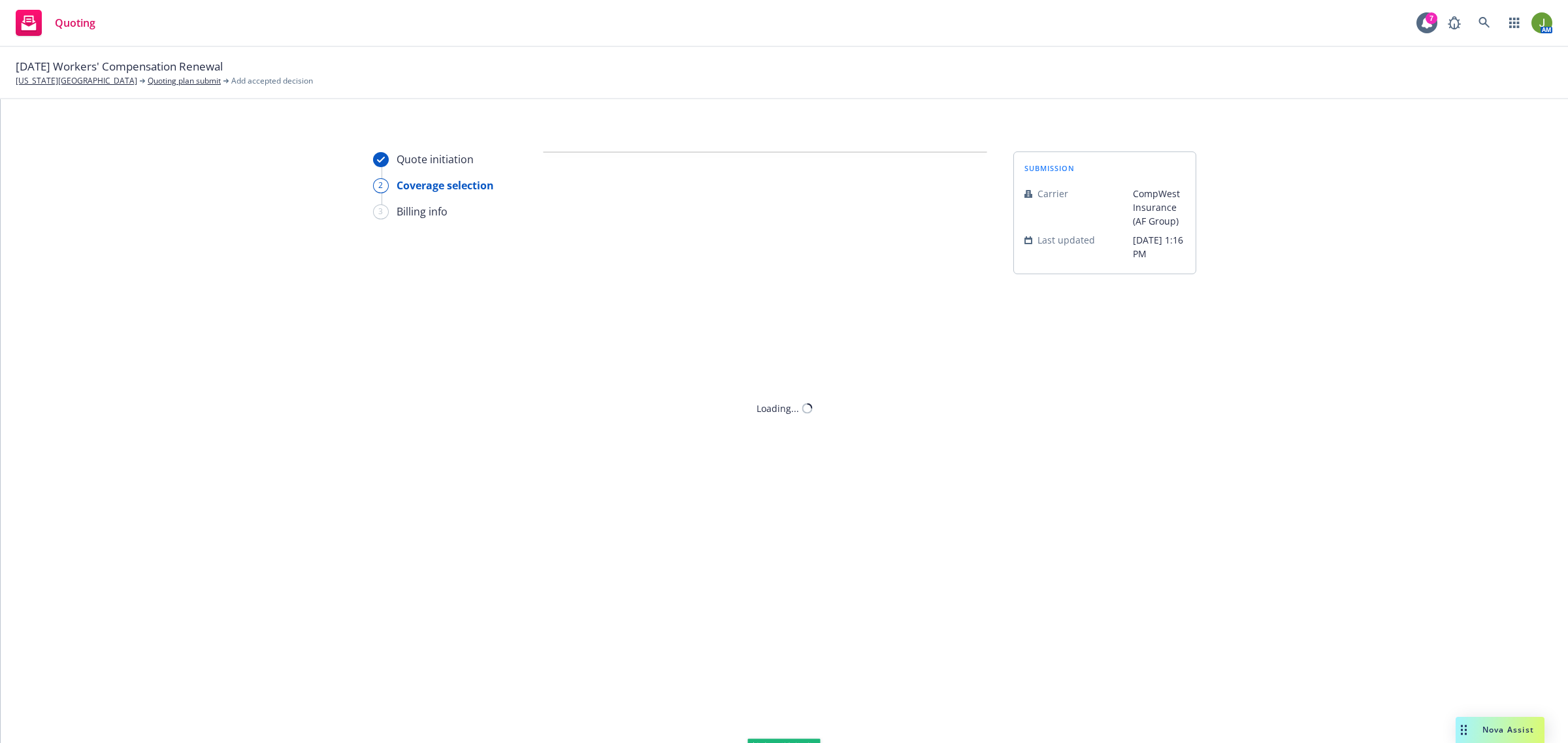
scroll to position [0, 0]
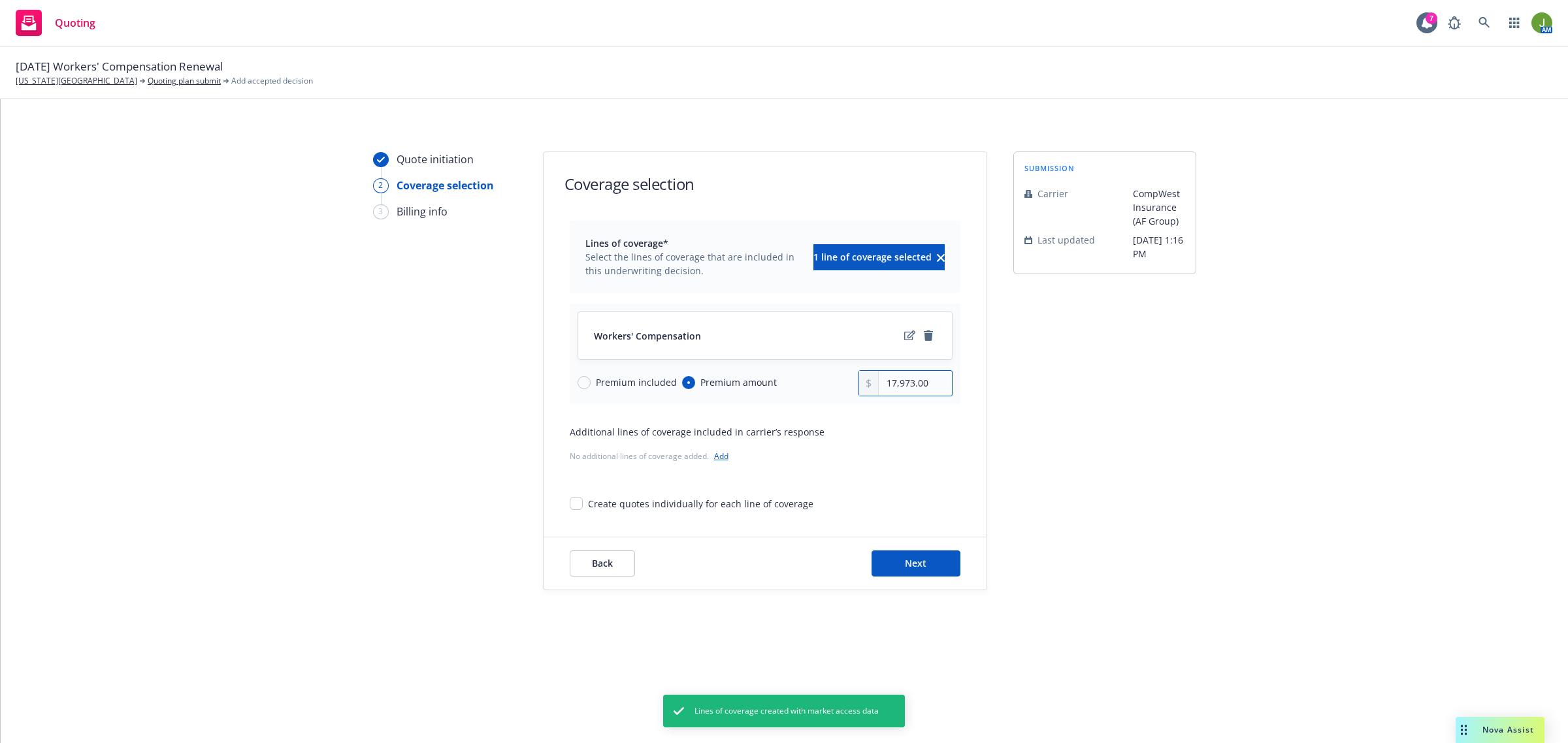
drag, startPoint x: 927, startPoint y: 380, endPoint x: 844, endPoint y: 380, distance: 83.0
click at [844, 380] on div "Premium included Premium amount 17,973.00" at bounding box center [764, 383] width 375 height 26
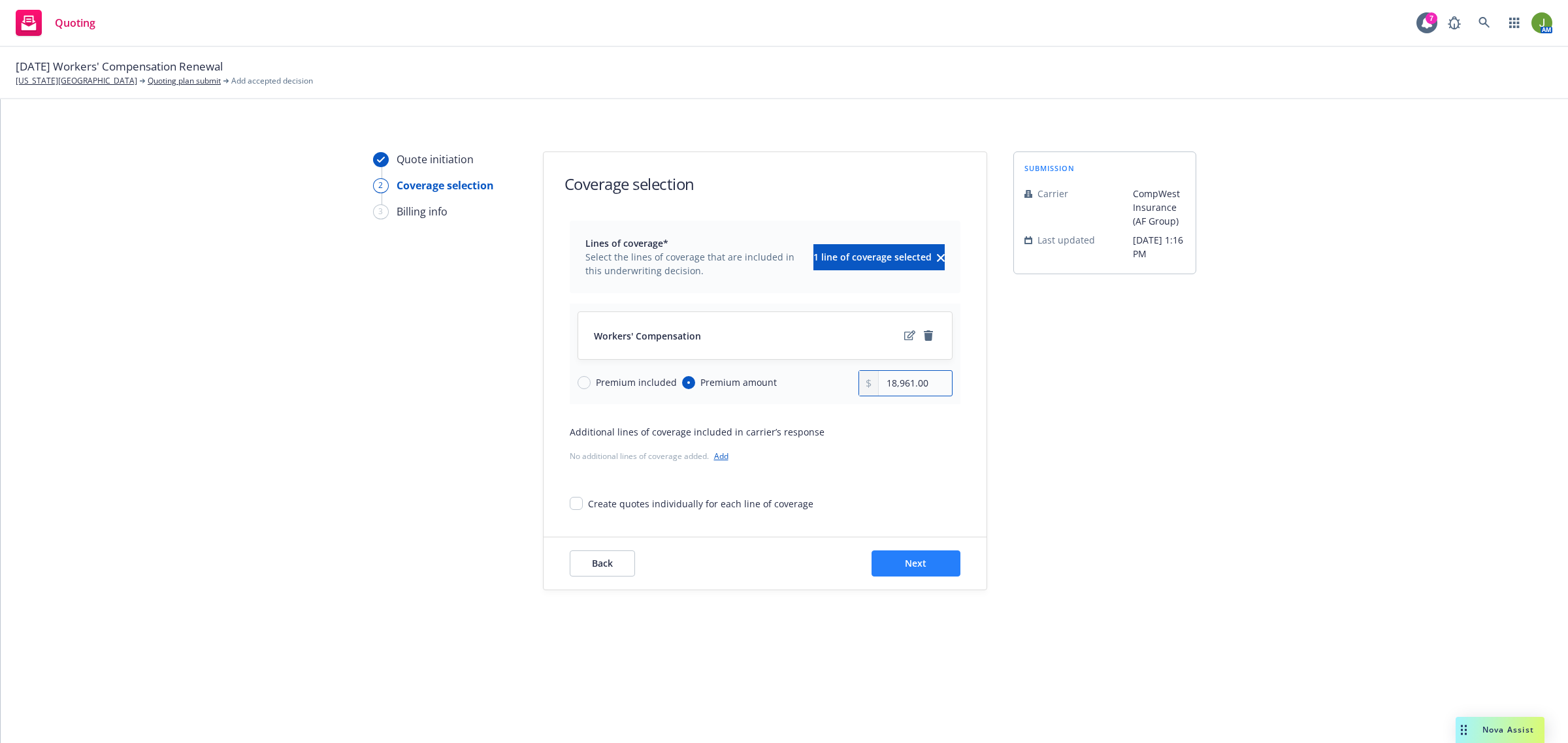
type input "18,961.00"
click at [929, 569] on button "Next" at bounding box center [916, 564] width 89 height 26
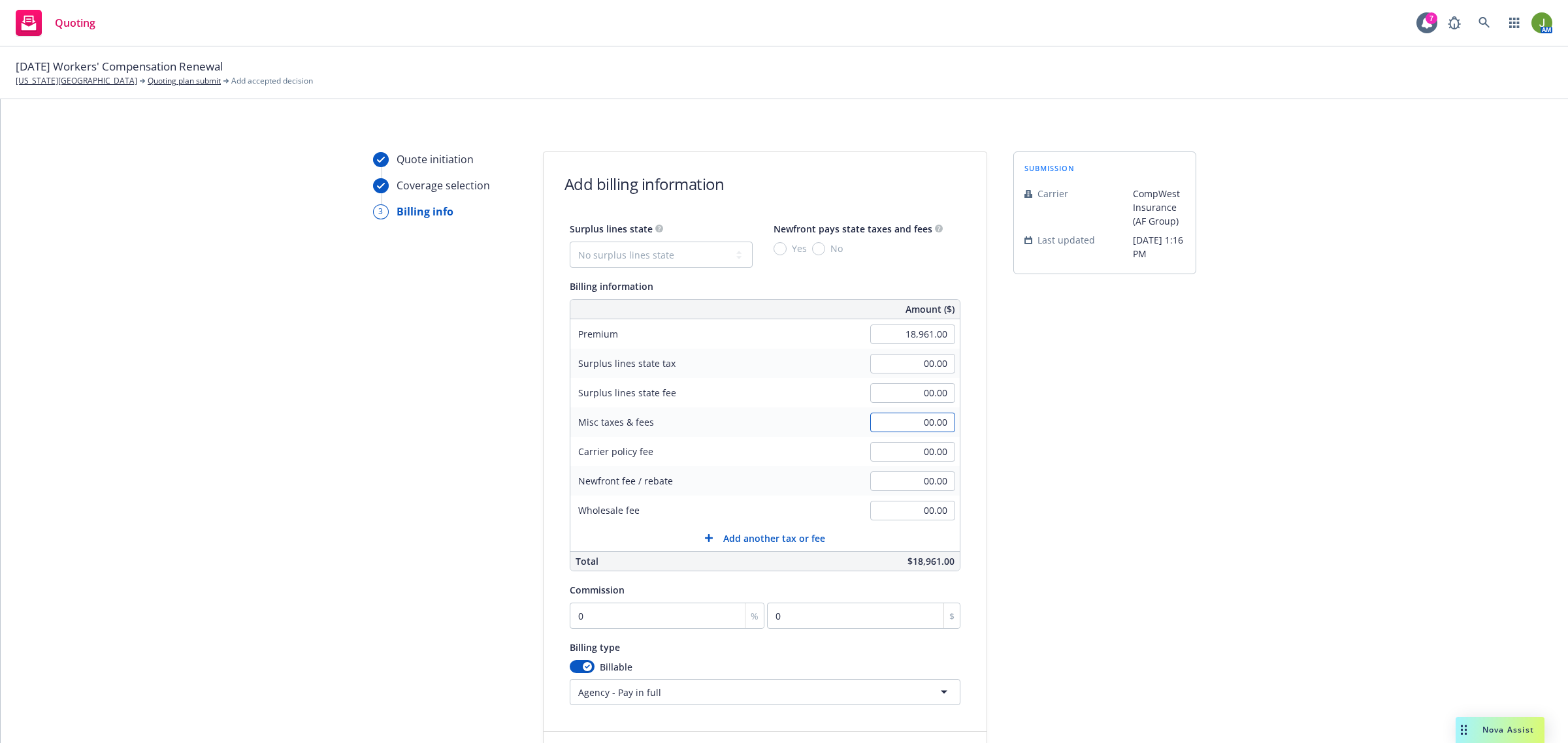
click at [914, 419] on input "00.00" at bounding box center [912, 422] width 85 height 20
type input "957.00"
click at [611, 619] on input "0" at bounding box center [667, 616] width 196 height 26
type input "1"
type input "189.61"
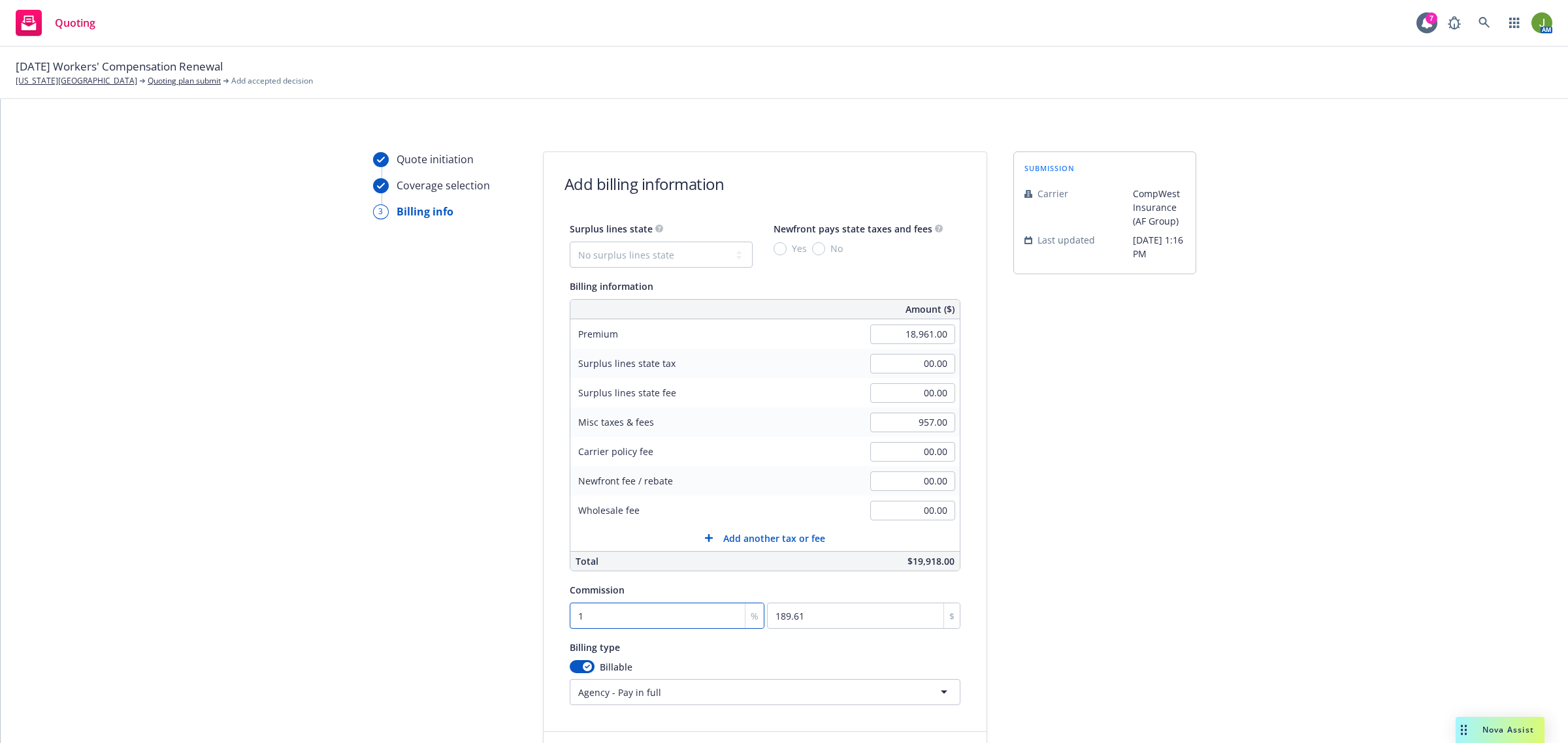
type input "10"
type input "1896.1"
type input "10"
select select "DIRECT"
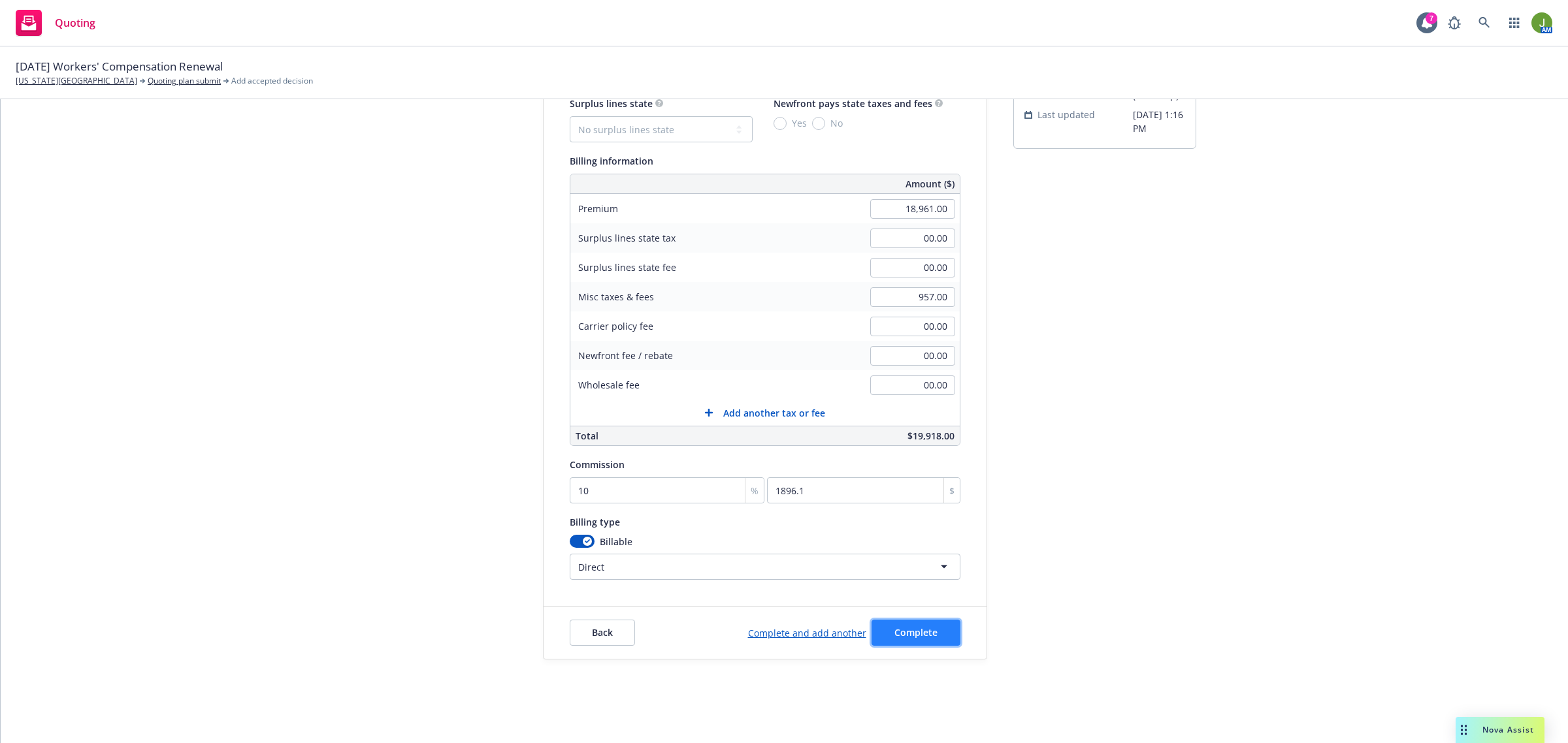
click at [932, 627] on button "Complete" at bounding box center [916, 633] width 89 height 26
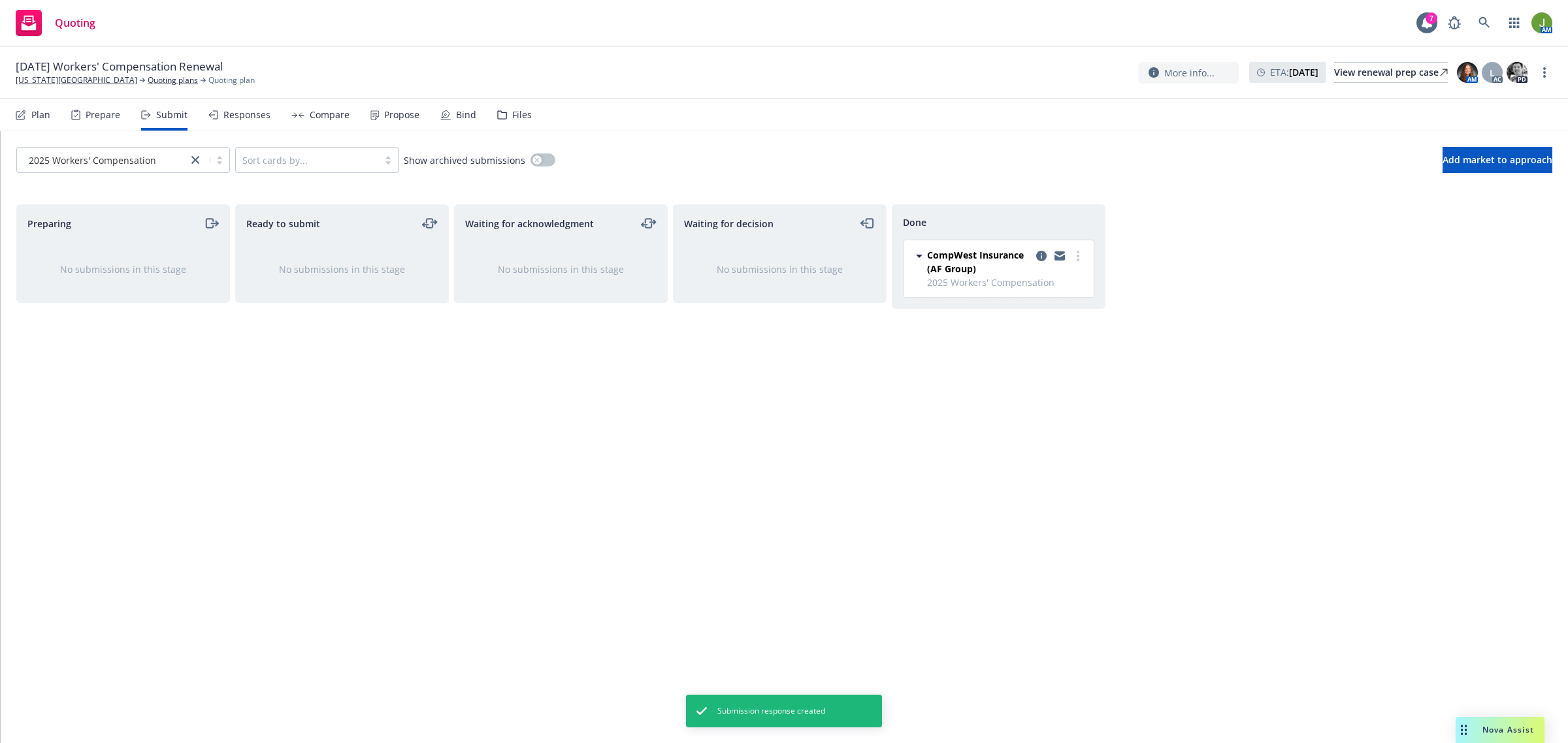
click at [252, 103] on div "Responses" at bounding box center [240, 114] width 62 height 31
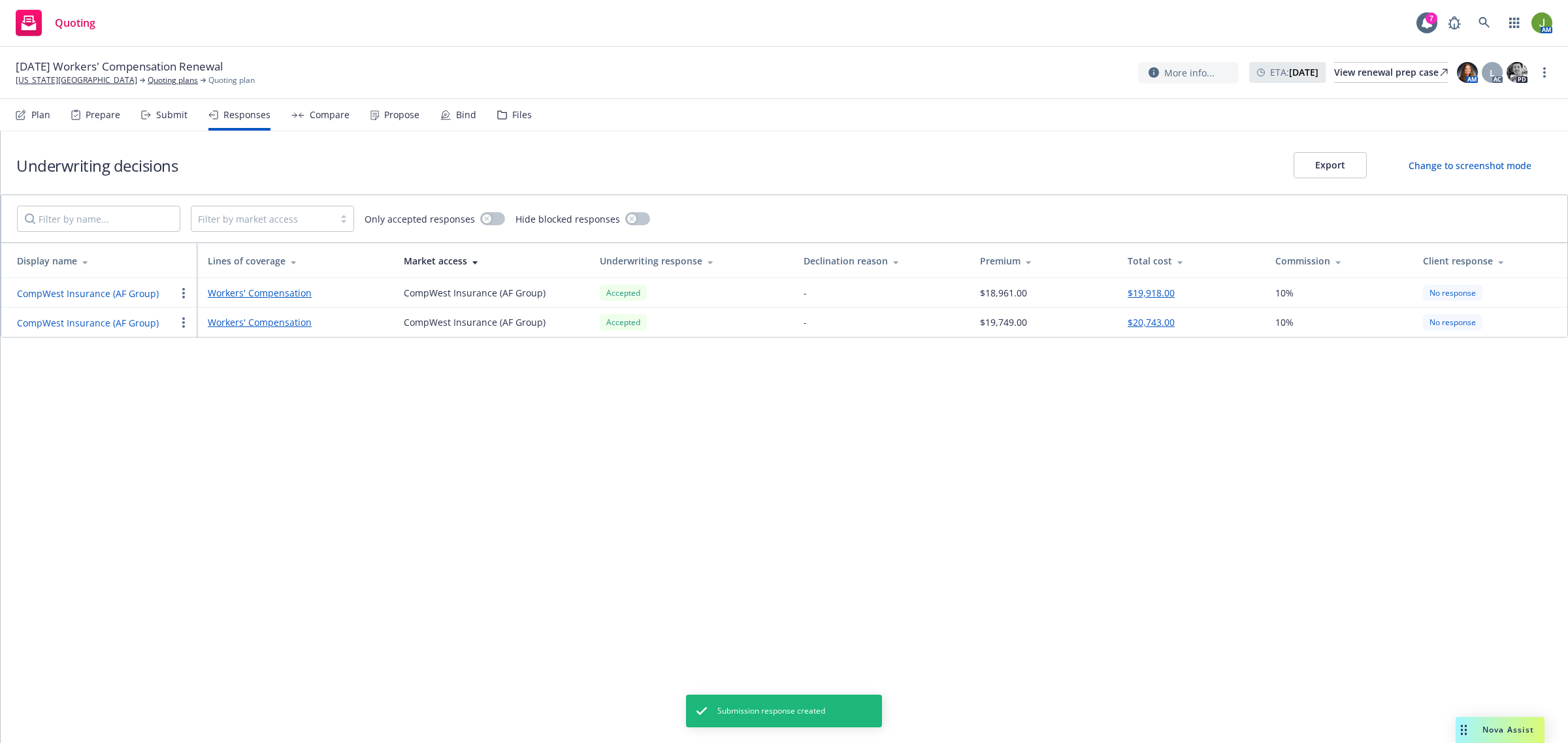
click at [302, 120] on div "Compare" at bounding box center [320, 114] width 59 height 31
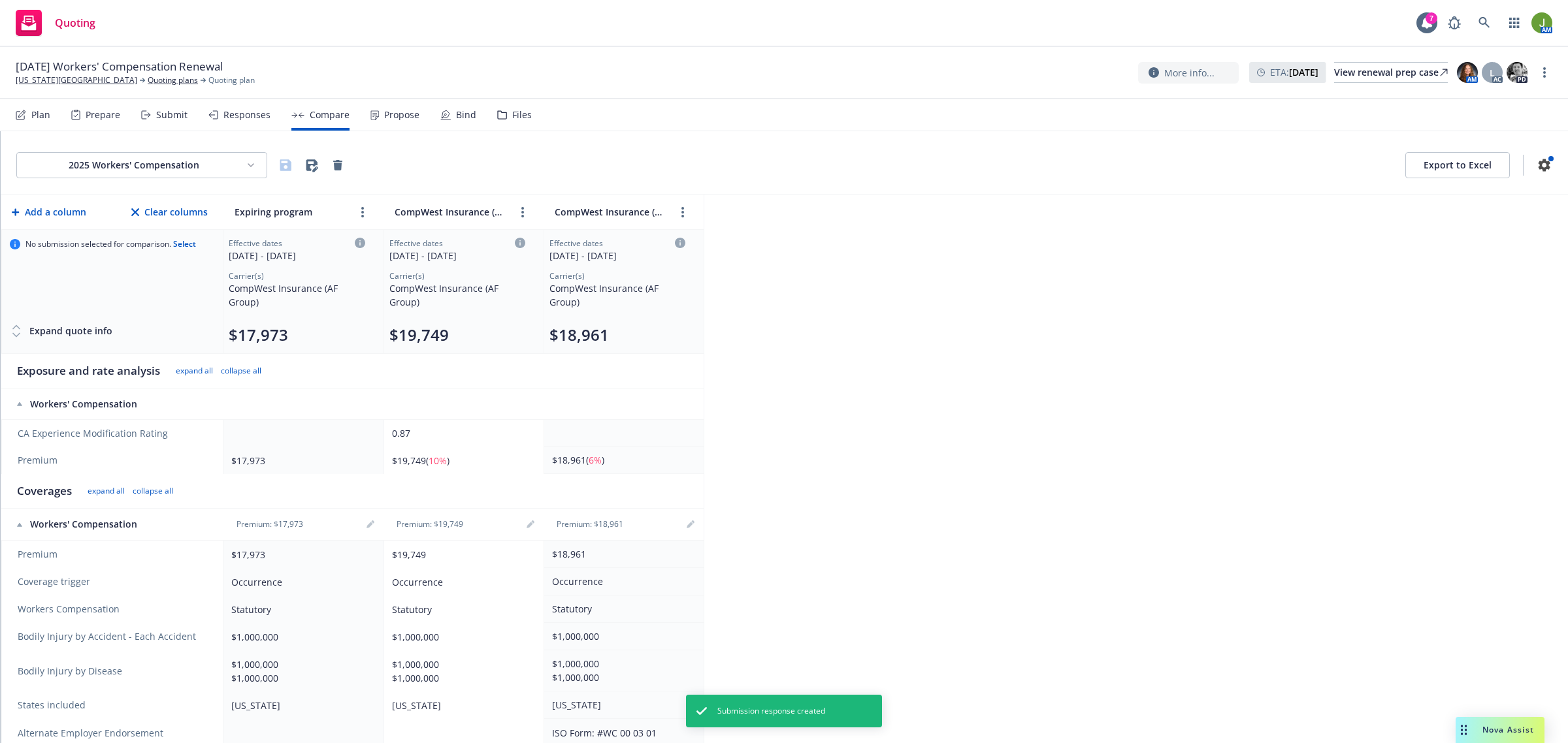
click at [1419, 175] on button "Export to Excel" at bounding box center [1457, 165] width 105 height 26
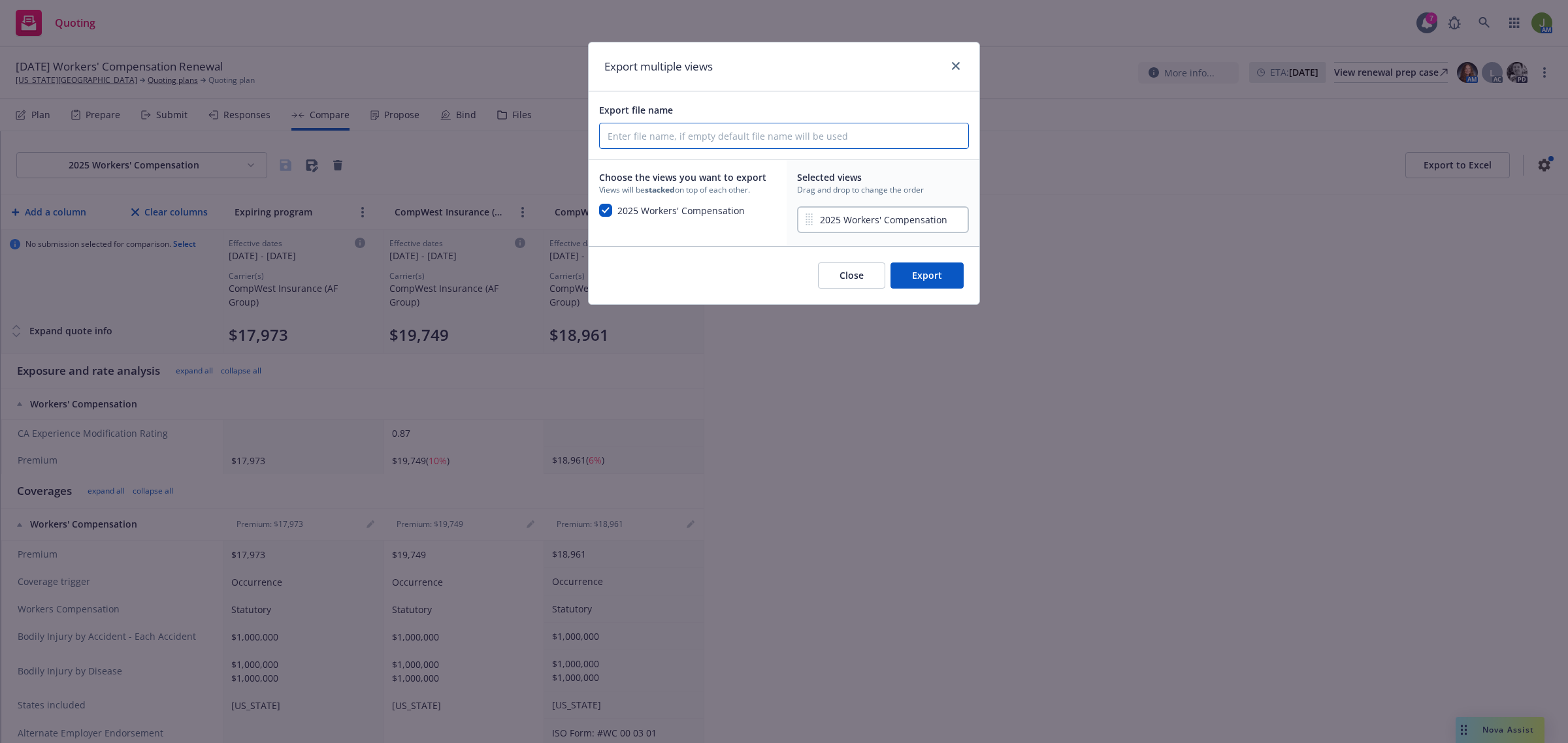
click at [744, 134] on input "Export file name" at bounding box center [784, 136] width 368 height 25
click at [850, 219] on span "2025 Workers' Compensation" at bounding box center [883, 219] width 128 height 14
click at [900, 269] on button "Export" at bounding box center [927, 276] width 73 height 26
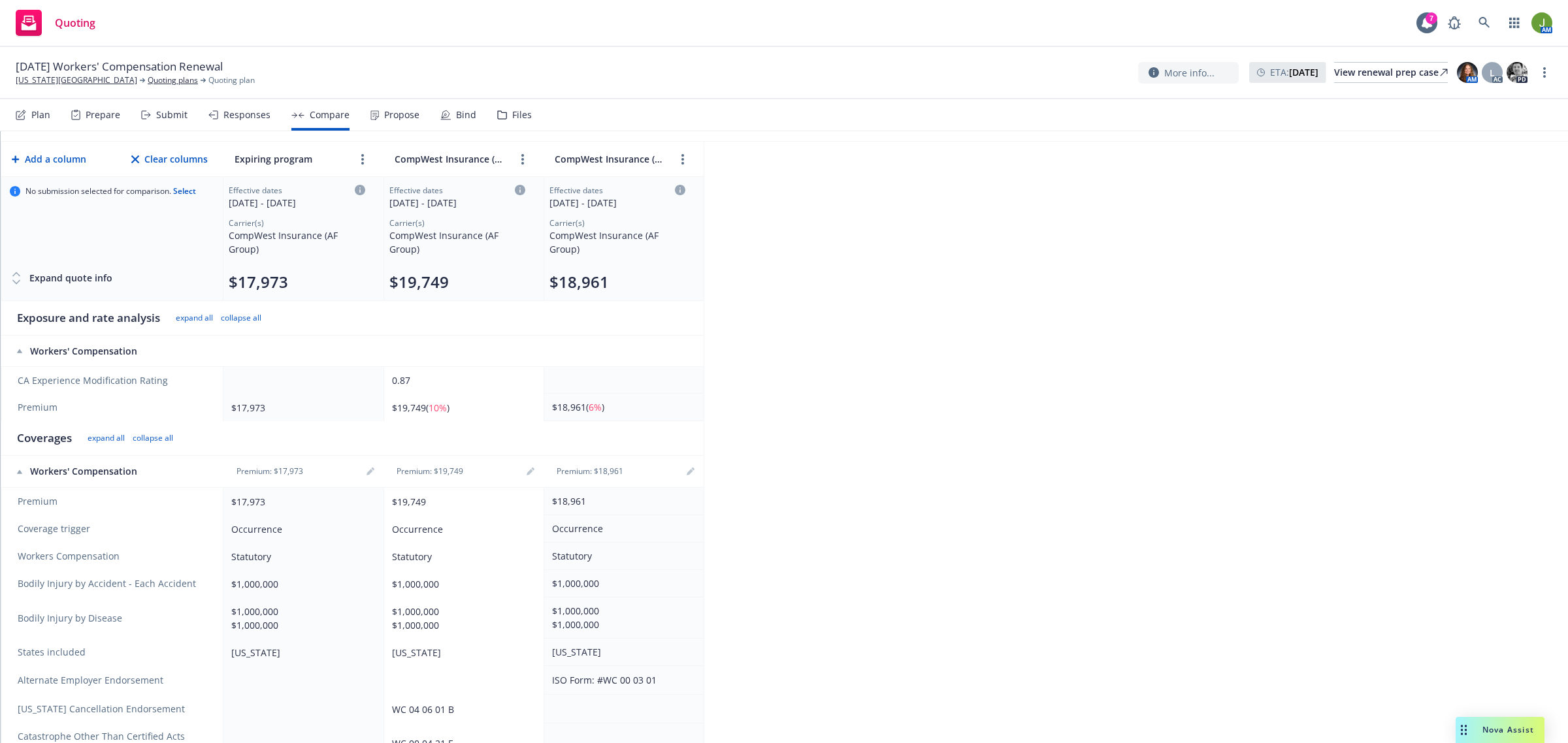
scroll to position [81, 0]
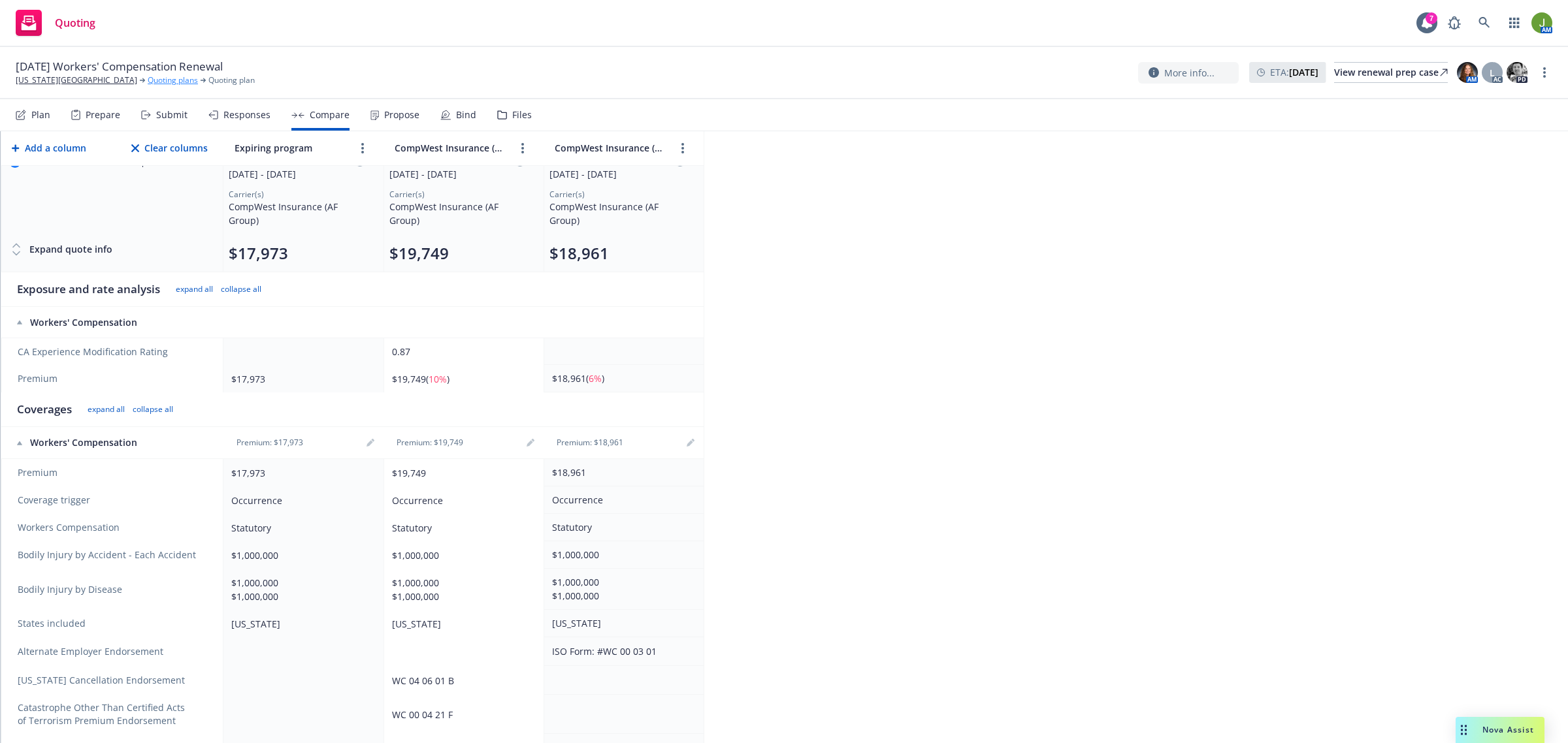
click at [147, 76] on link "Quoting plans" at bounding box center [172, 80] width 50 height 11
